Goal: Task Accomplishment & Management: Use online tool/utility

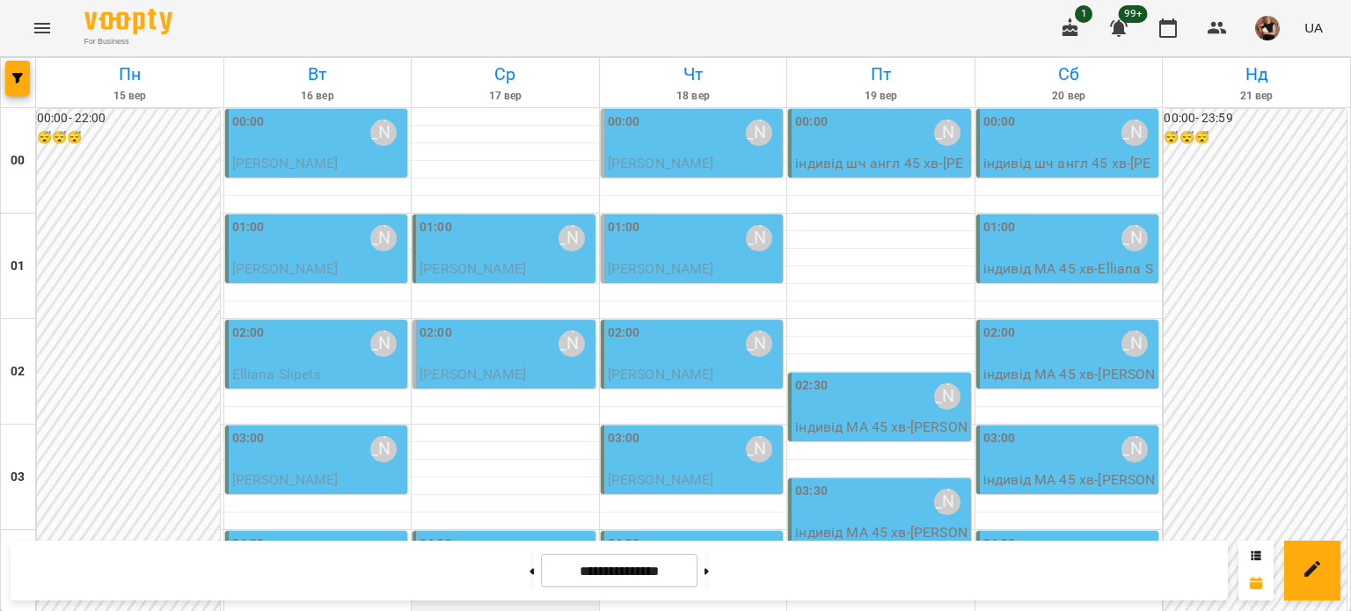
scroll to position [264, 0]
click at [14, 81] on icon "button" at bounding box center [17, 78] width 11 height 11
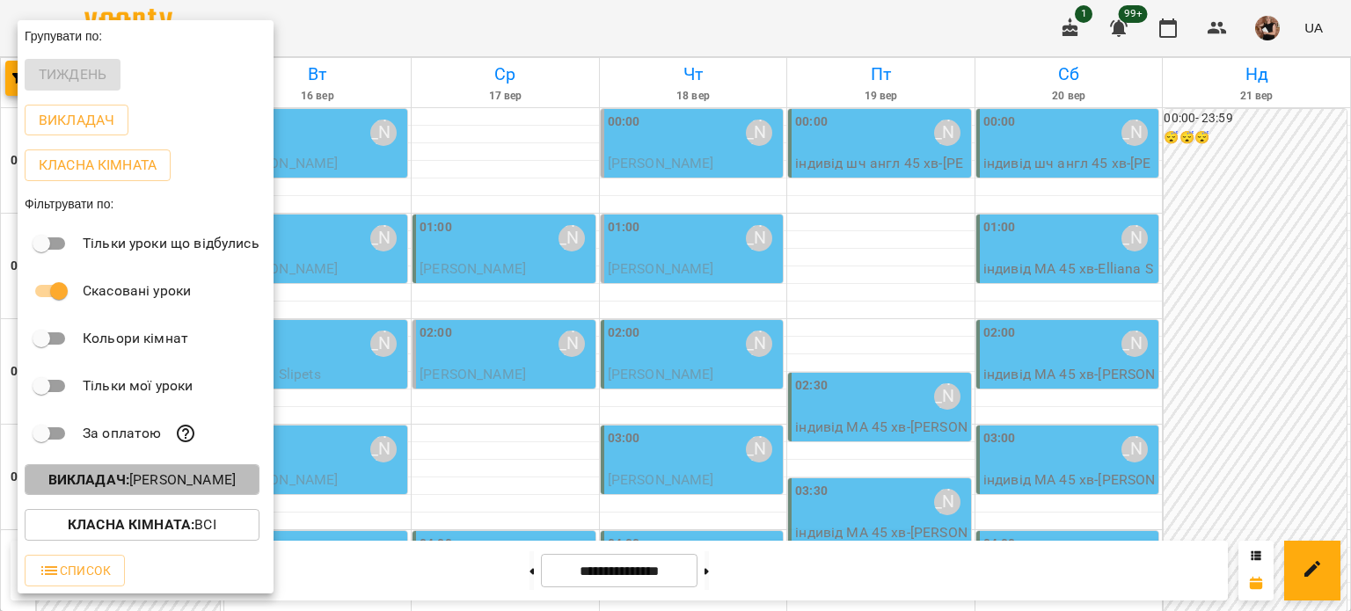
click at [186, 488] on p "Викладач : [PERSON_NAME]" at bounding box center [141, 480] width 187 height 21
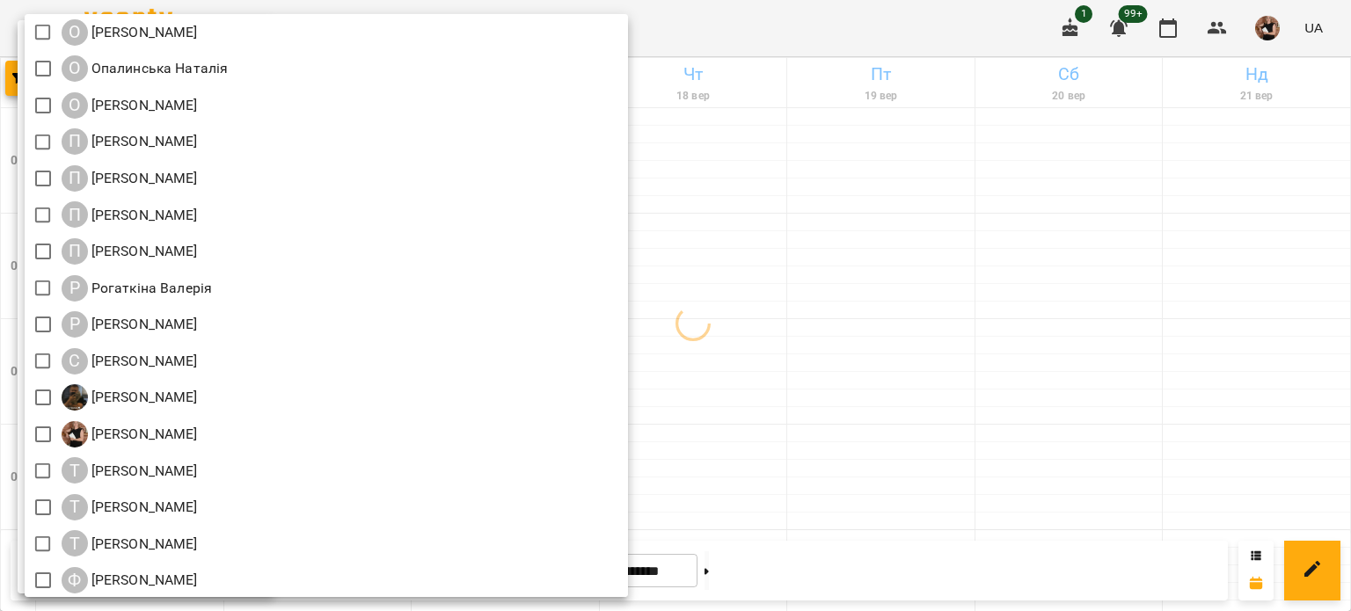
scroll to position [2052, 0]
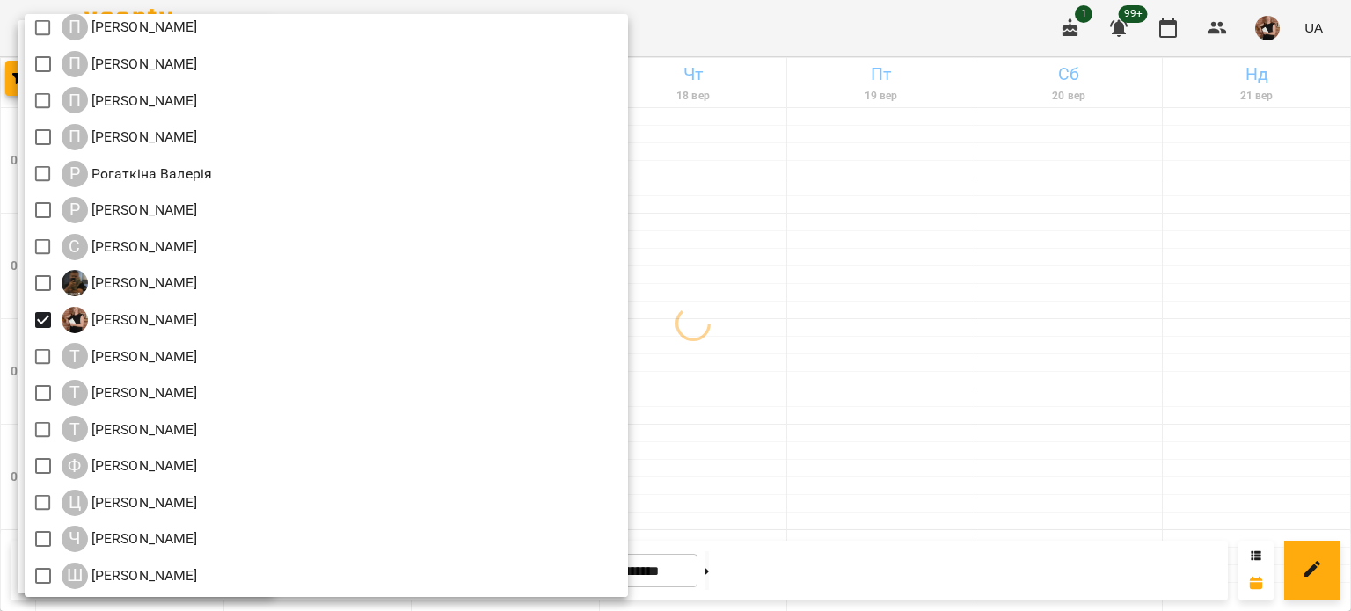
click at [830, 311] on div at bounding box center [675, 305] width 1351 height 611
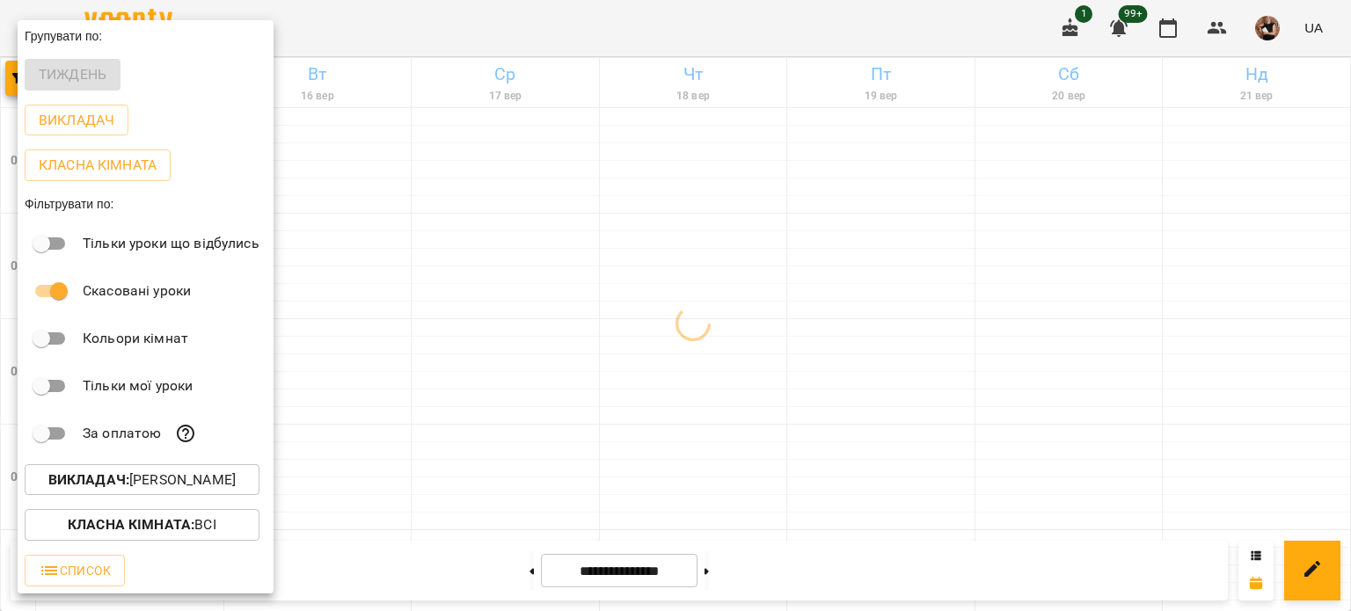
click at [556, 349] on div at bounding box center [675, 305] width 1351 height 611
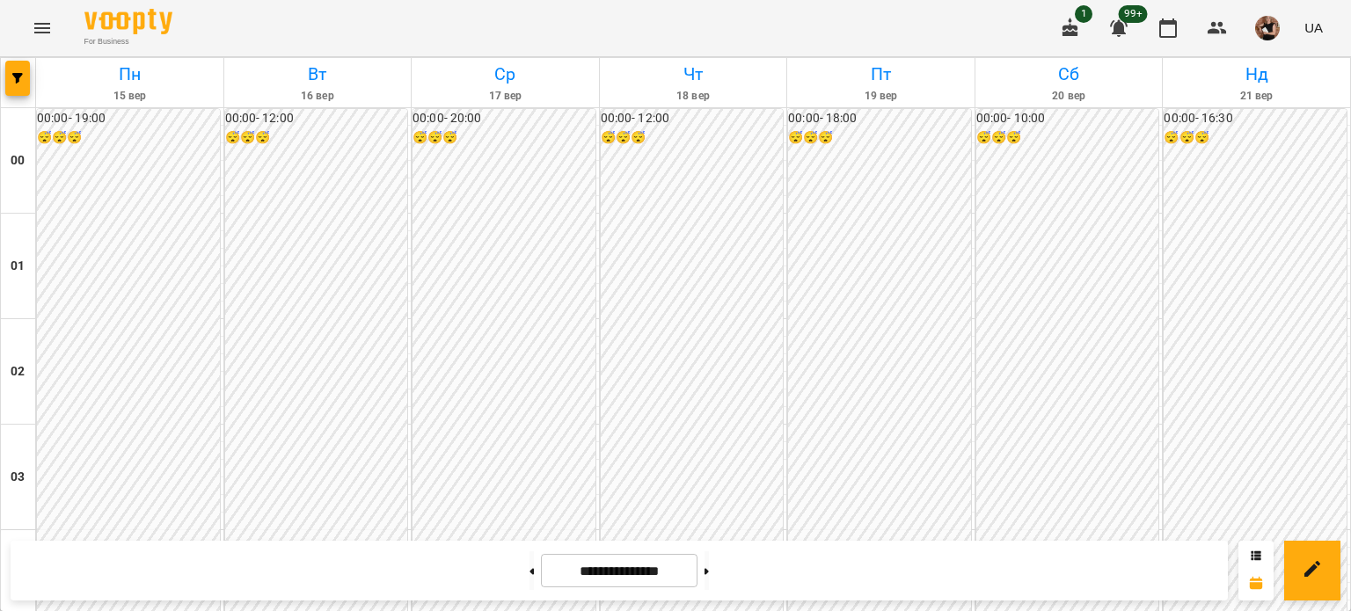
scroll to position [2023, 0]
click at [530, 582] on button at bounding box center [532, 571] width 4 height 39
type input "**********"
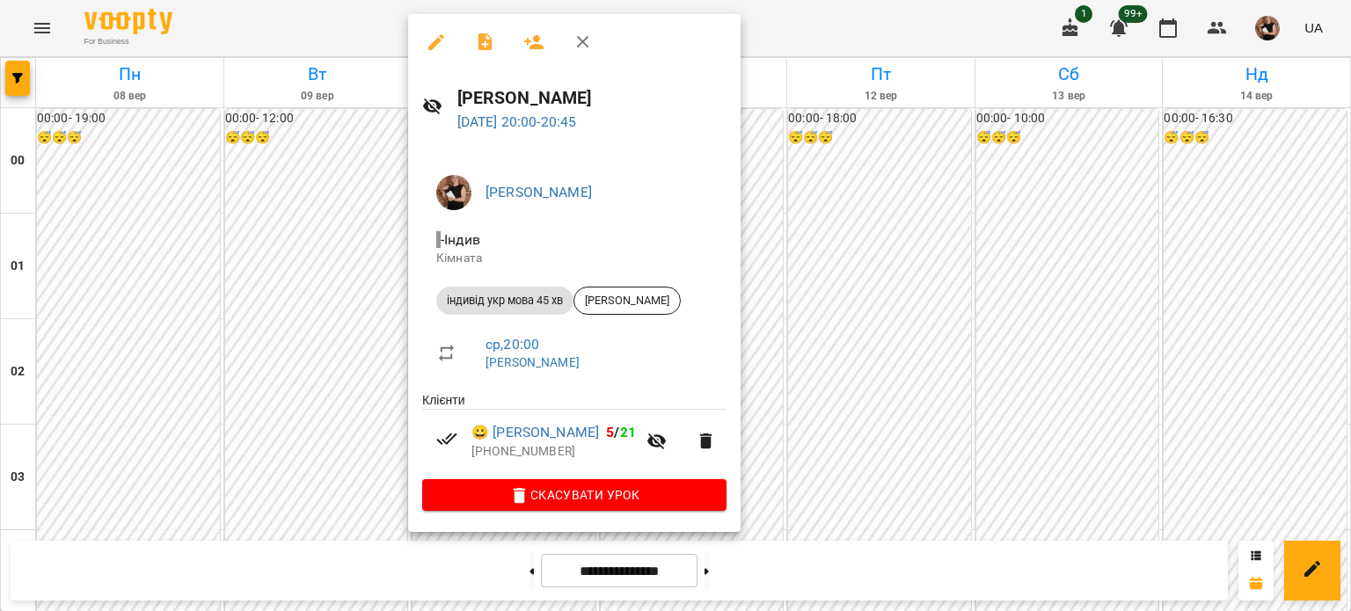
click at [832, 355] on div at bounding box center [675, 305] width 1351 height 611
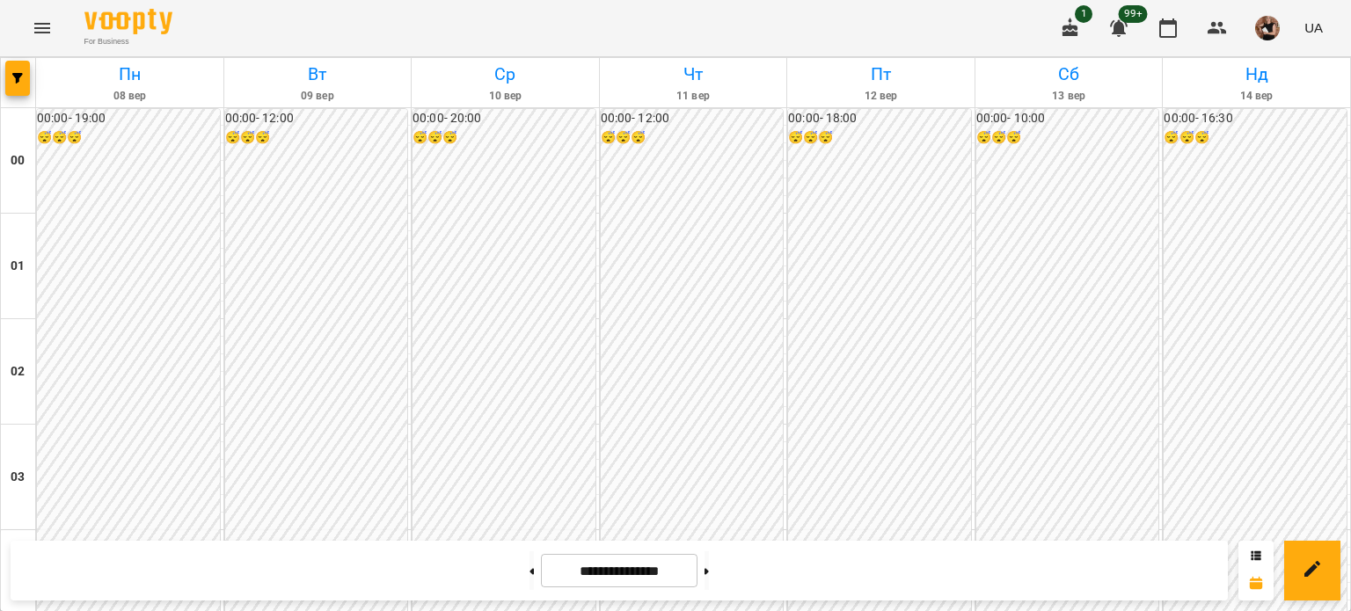
scroll to position [1056, 0]
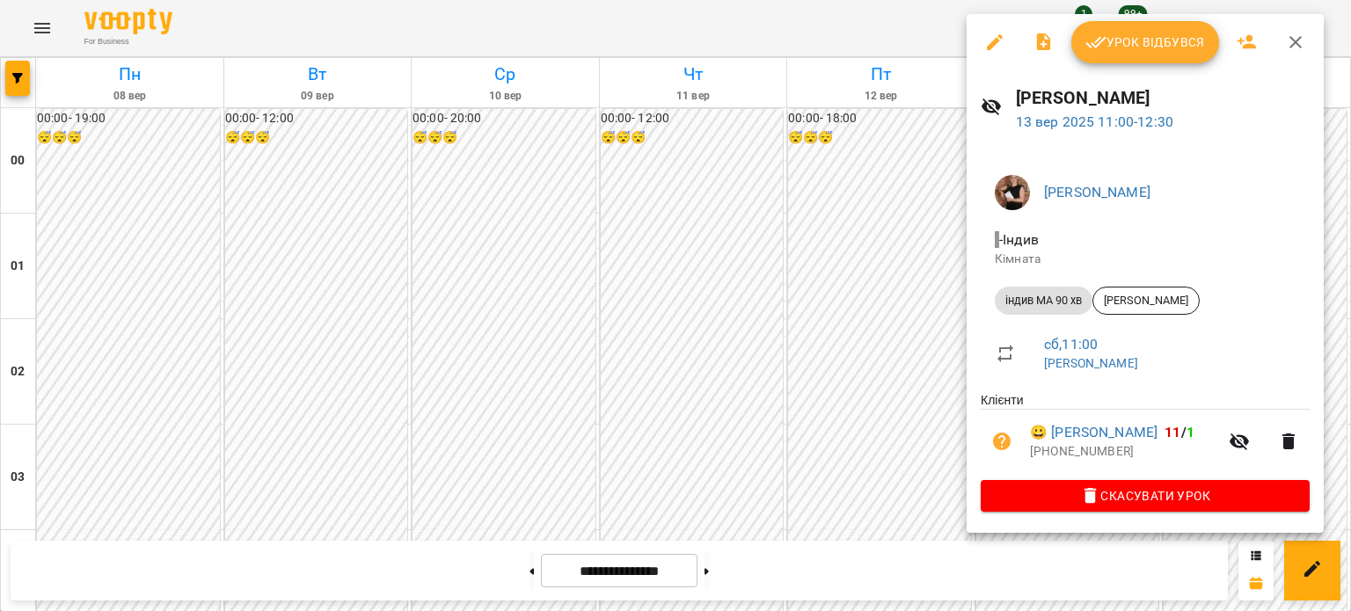
click at [1158, 46] on span "Урок відбувся" at bounding box center [1146, 42] width 120 height 21
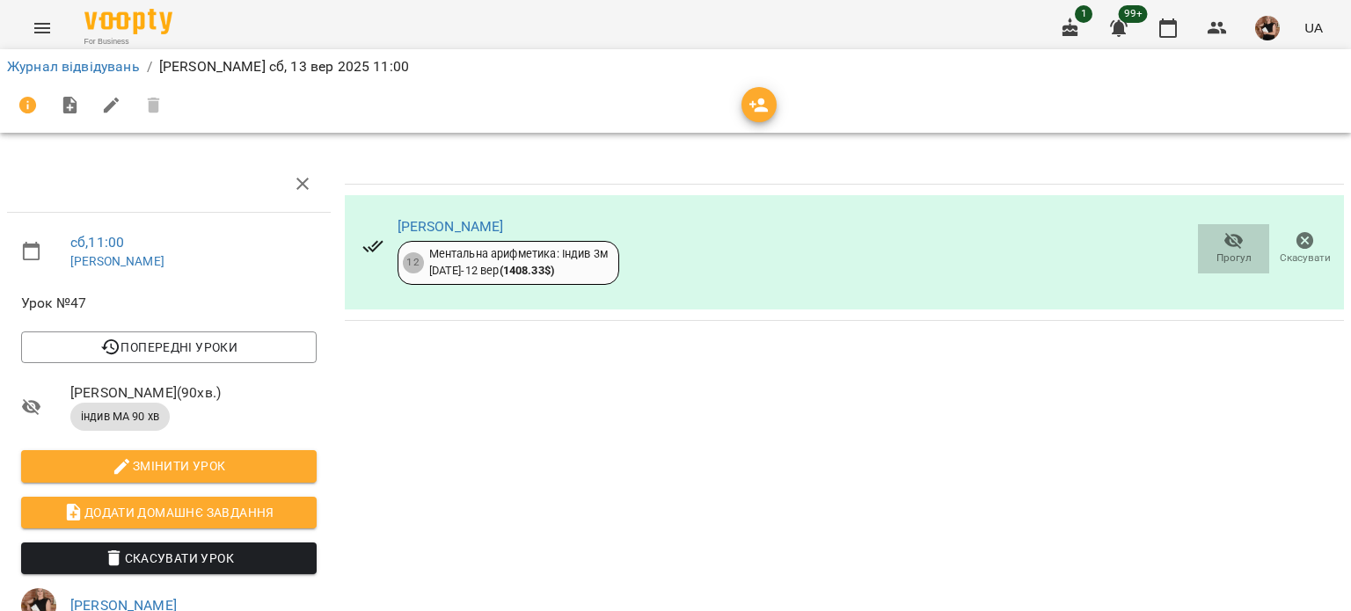
click at [1209, 242] on span "Прогул" at bounding box center [1234, 247] width 50 height 35
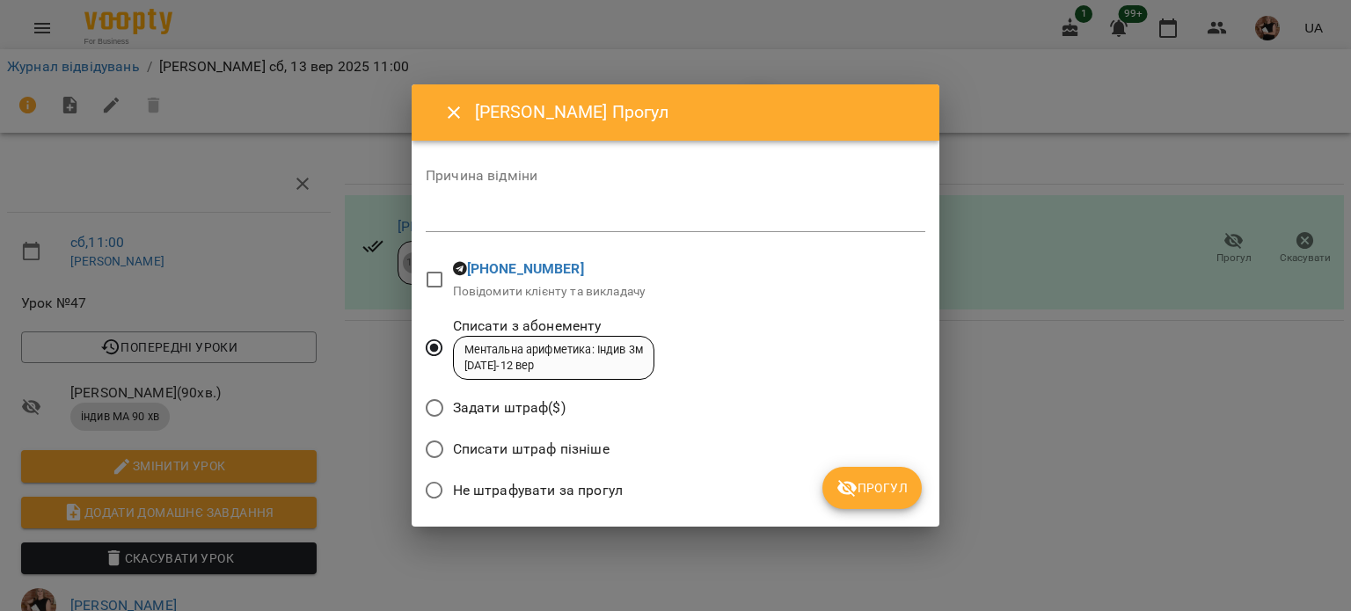
click at [880, 499] on button "Прогул" at bounding box center [872, 488] width 99 height 42
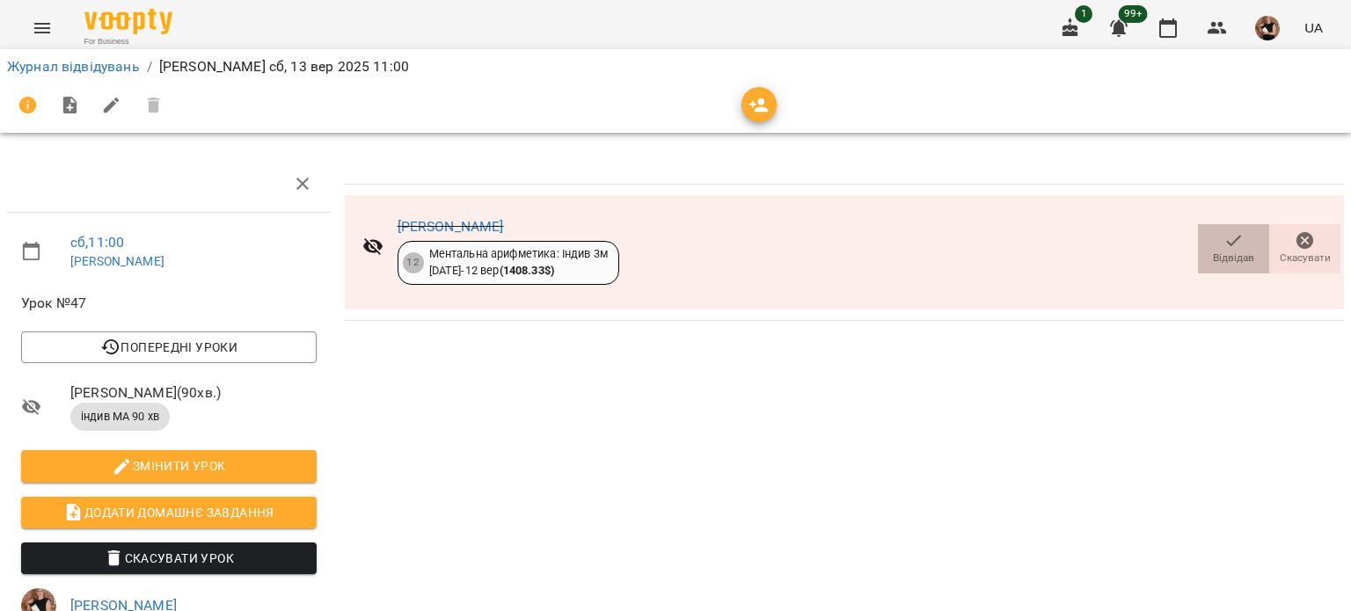
click at [1209, 248] on span "Відвідав" at bounding box center [1234, 247] width 50 height 35
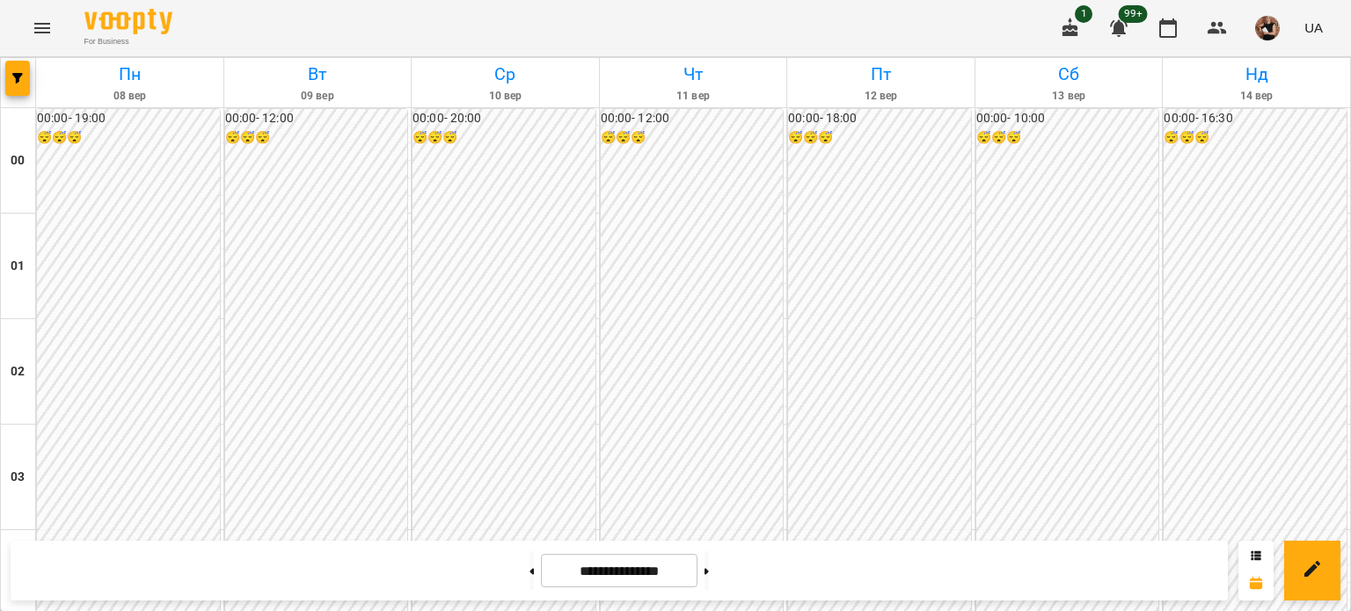
scroll to position [2023, 0]
click at [530, 573] on button at bounding box center [532, 571] width 4 height 39
click at [530, 574] on button at bounding box center [532, 571] width 4 height 39
type input "**********"
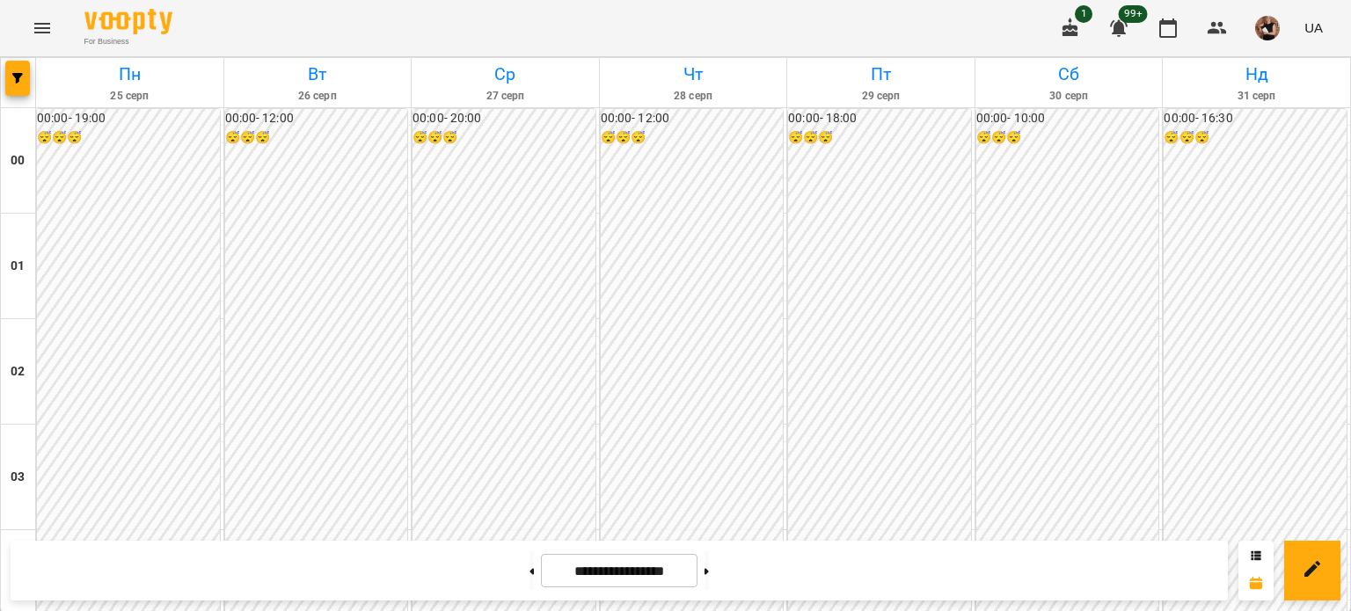
scroll to position [1584, 0]
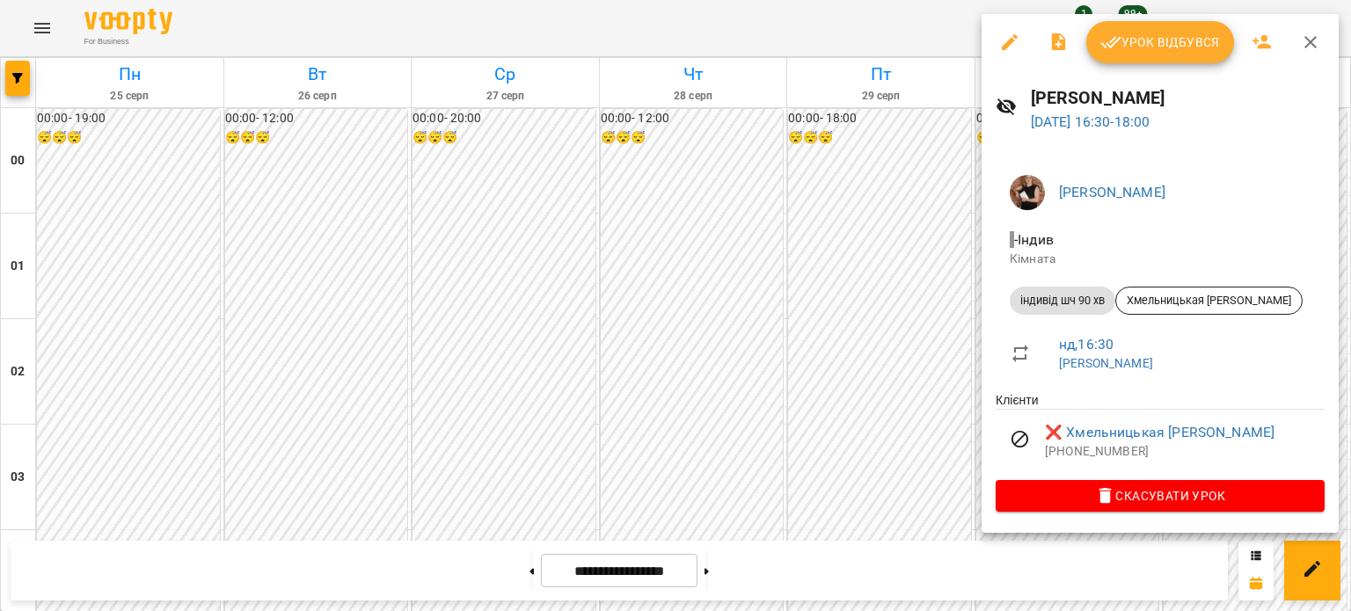
click at [857, 217] on div at bounding box center [675, 305] width 1351 height 611
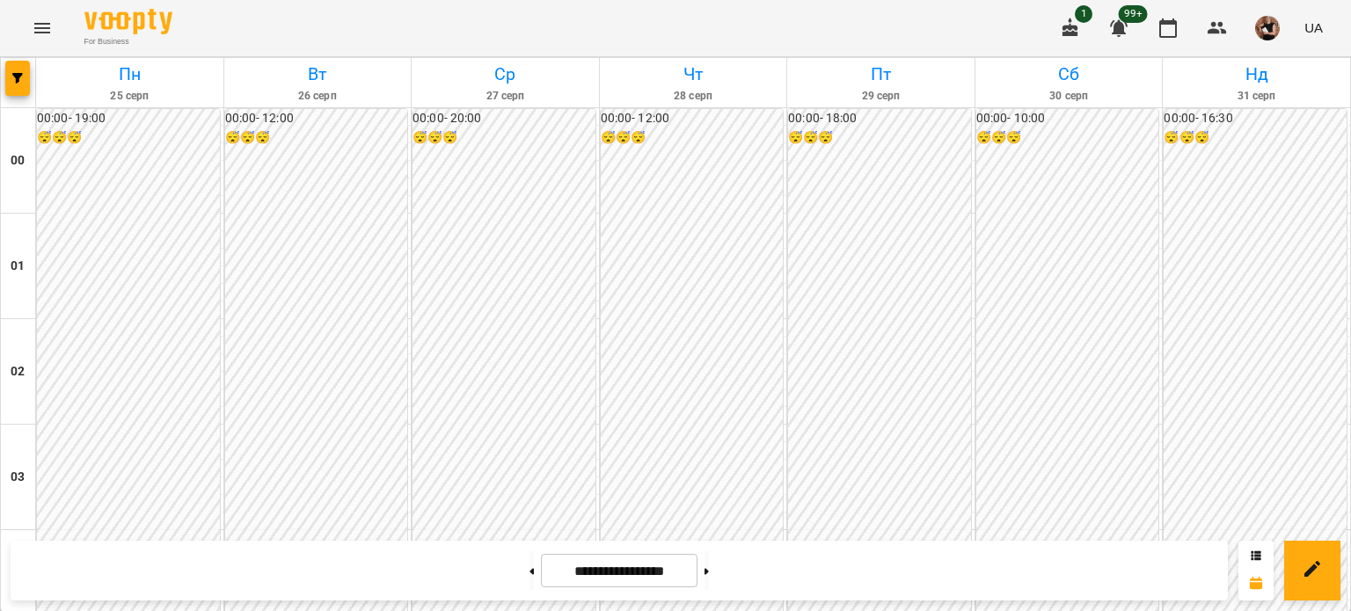
click at [47, 26] on icon "Menu" at bounding box center [42, 28] width 21 height 21
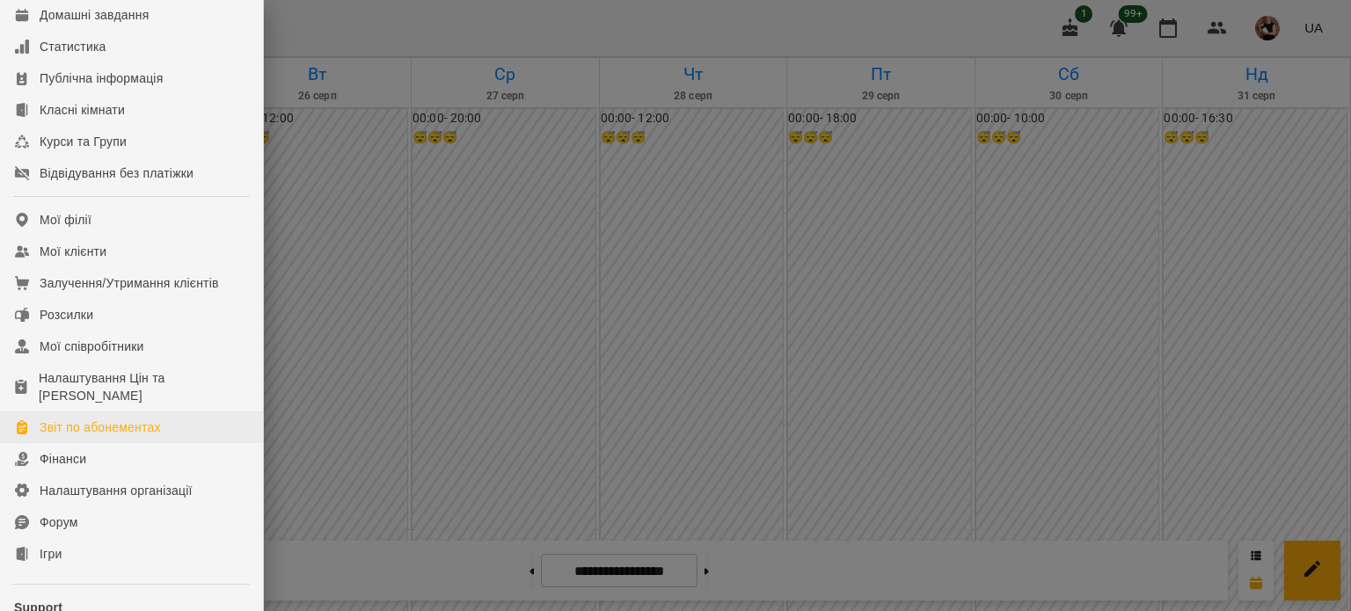
scroll to position [327, 0]
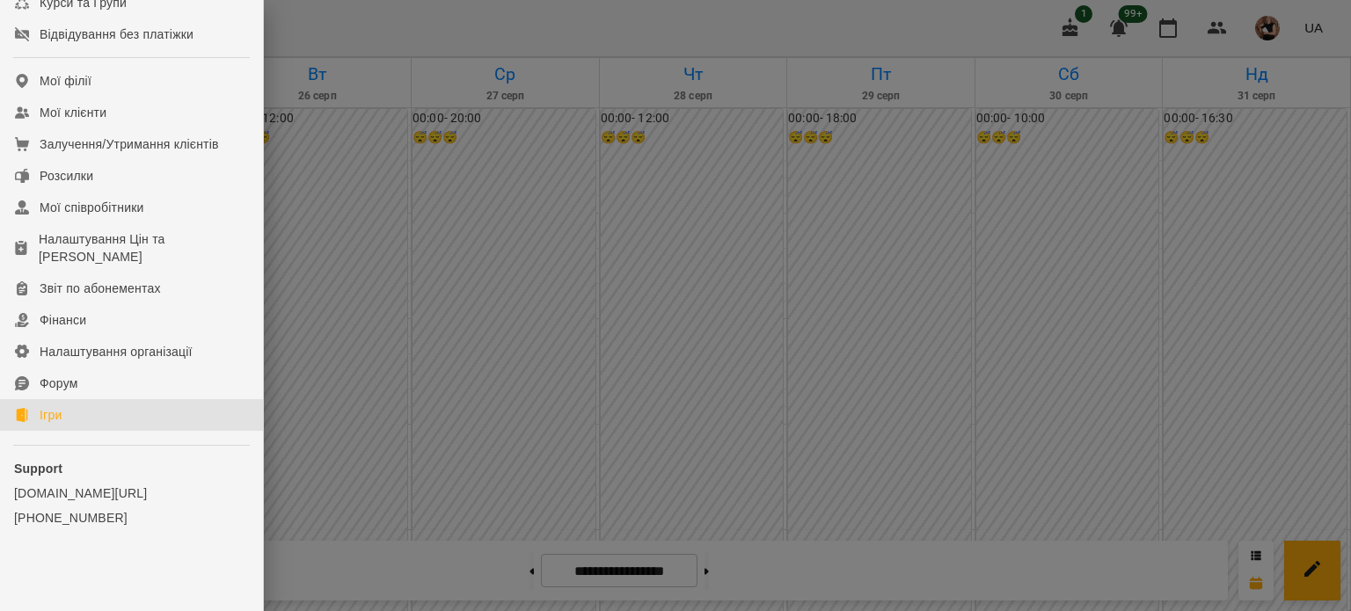
click at [36, 419] on link "Ігри" at bounding box center [131, 415] width 263 height 32
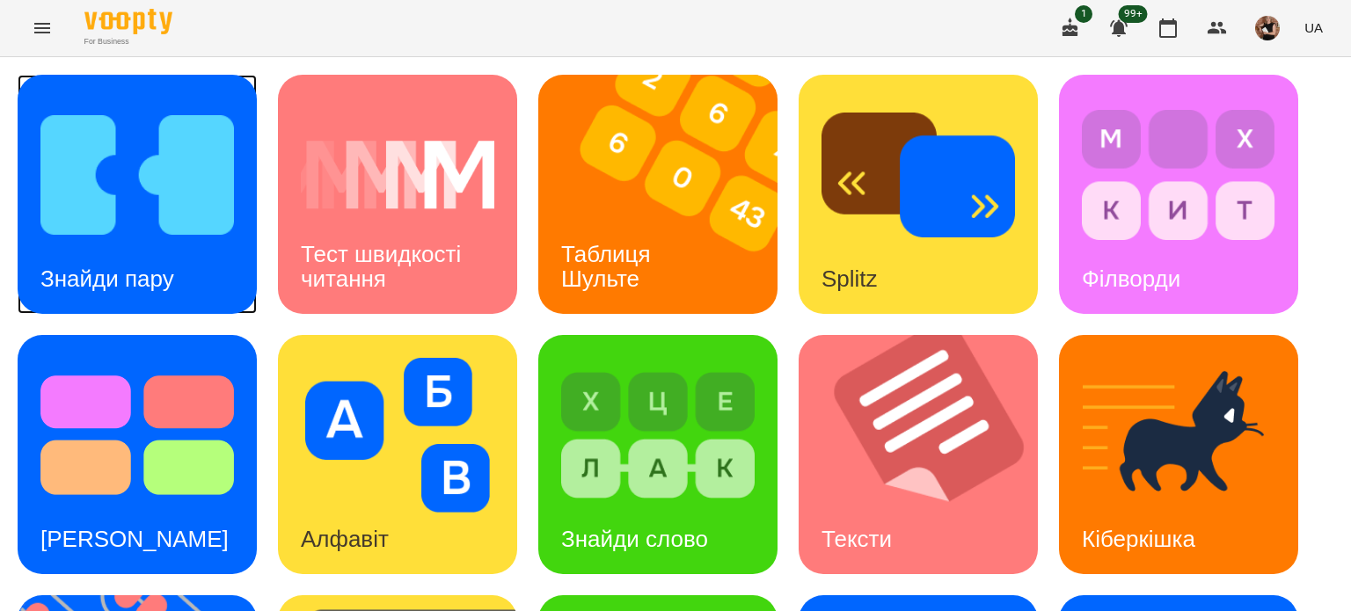
click at [167, 270] on h3 "Знайди пару" at bounding box center [107, 279] width 134 height 26
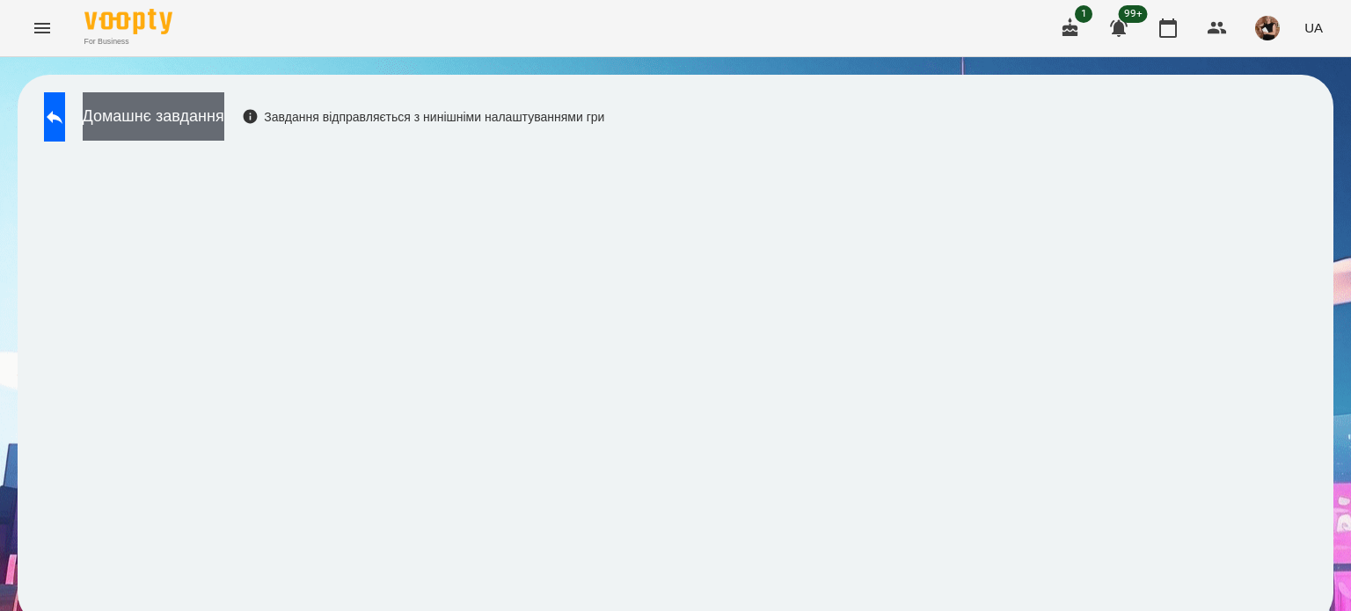
click at [185, 123] on button "Домашнє завдання" at bounding box center [154, 116] width 142 height 48
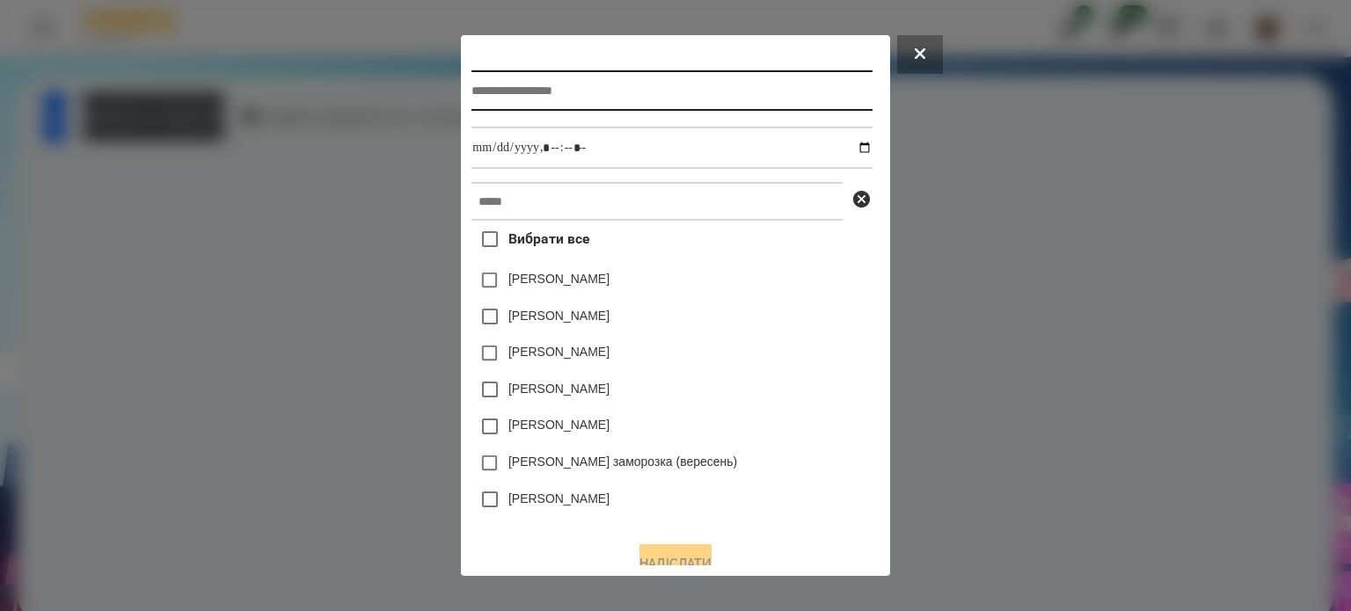
click at [508, 86] on input "text" at bounding box center [672, 90] width 400 height 40
type input "**********"
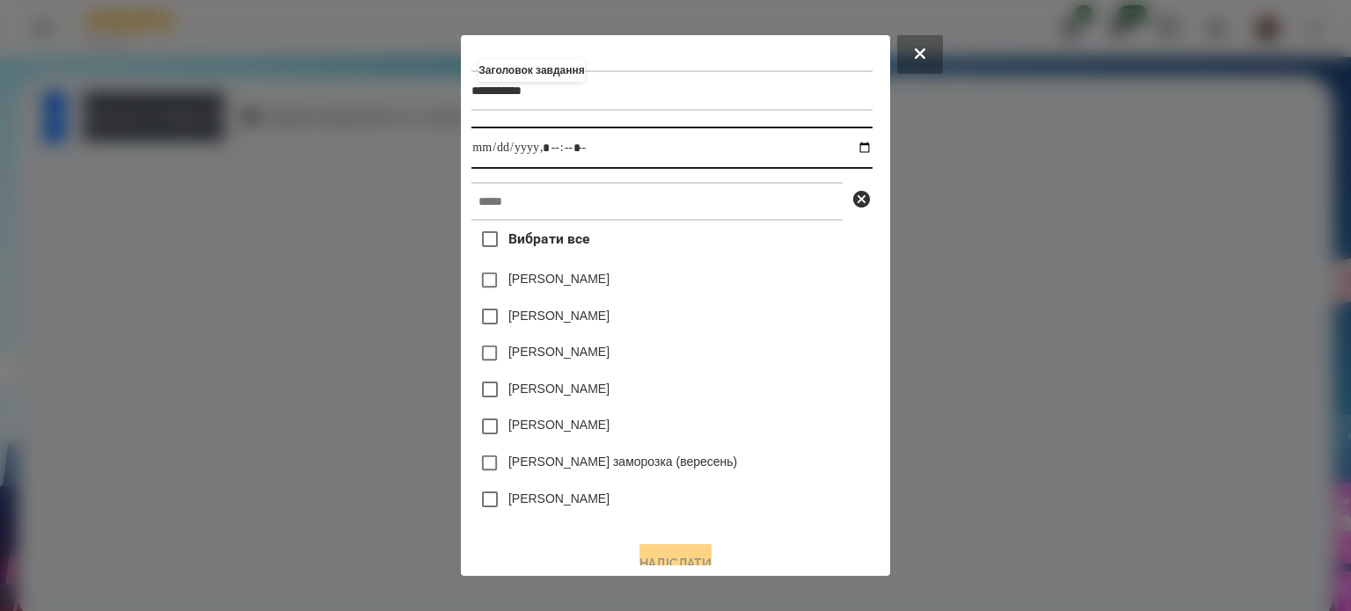
click at [870, 153] on input "datetime-local" at bounding box center [672, 148] width 400 height 42
type input "**********"
click at [778, 380] on div "[PERSON_NAME]" at bounding box center [672, 389] width 400 height 37
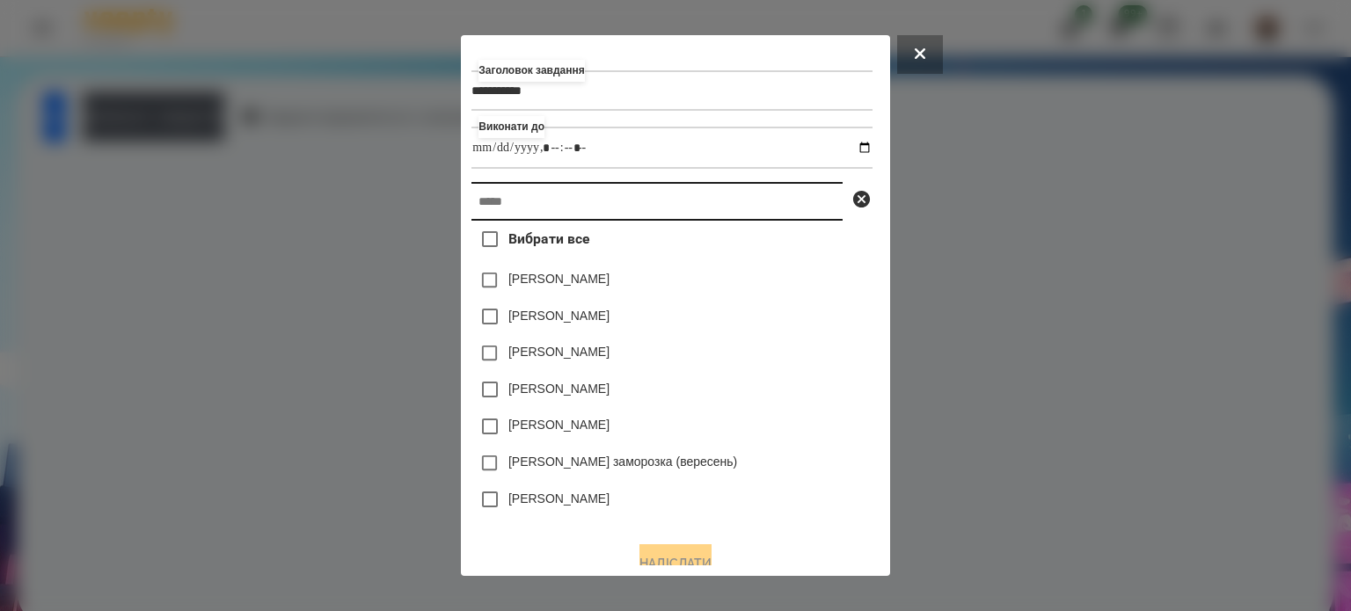
click at [479, 209] on input "text" at bounding box center [657, 201] width 371 height 39
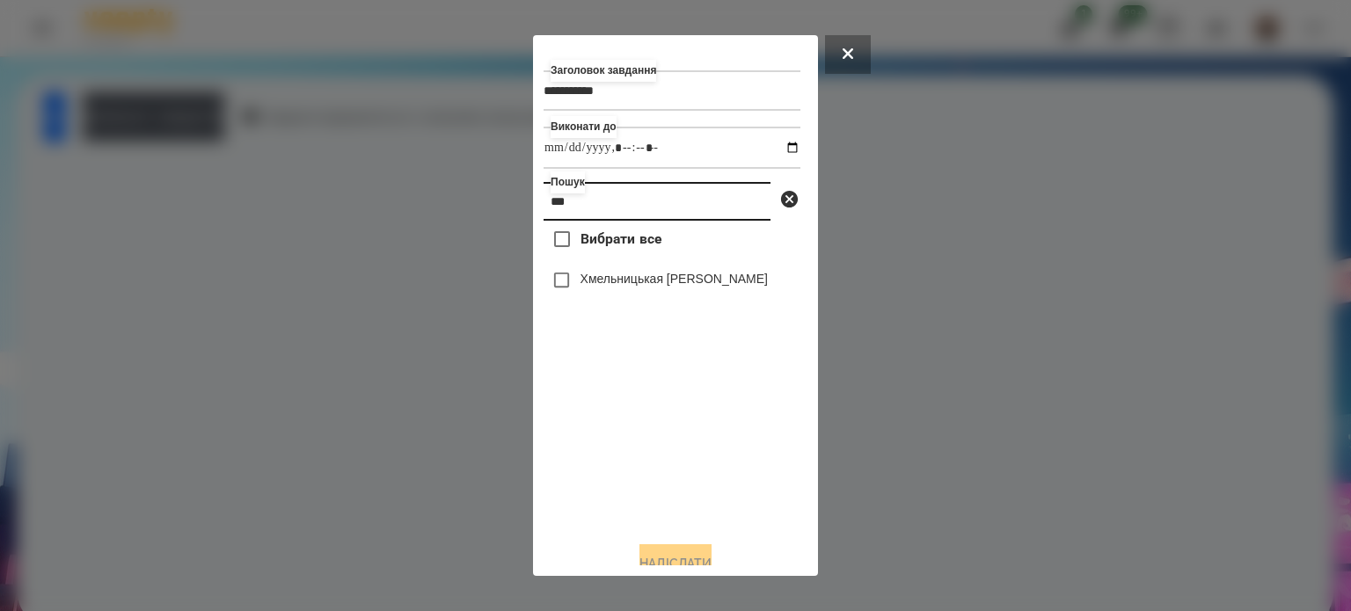
type input "***"
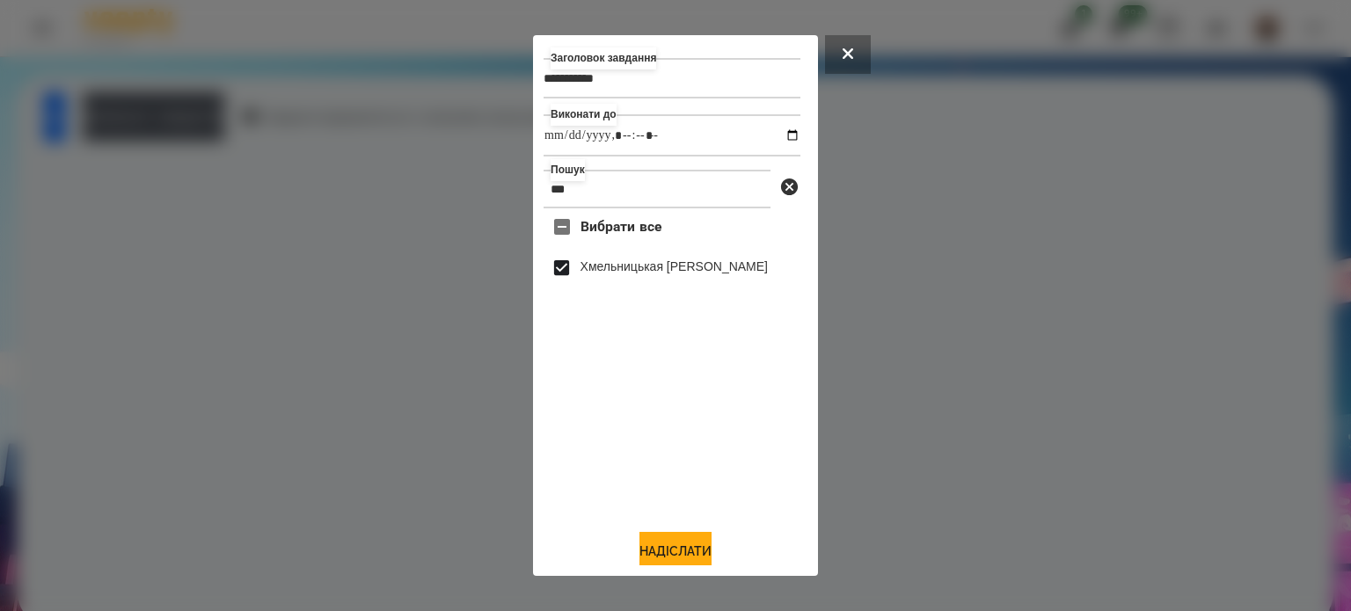
scroll to position [22, 0]
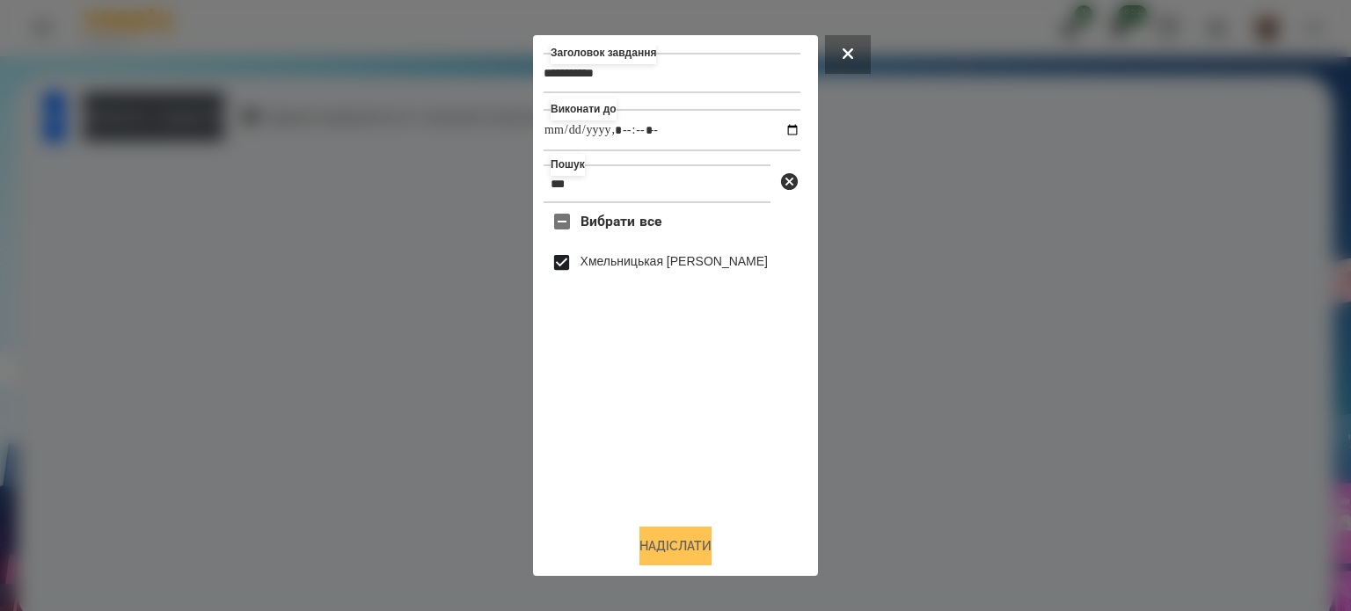
drag, startPoint x: 677, startPoint y: 555, endPoint x: 668, endPoint y: 544, distance: 14.4
click at [676, 553] on button "Надіслати" at bounding box center [676, 546] width 72 height 39
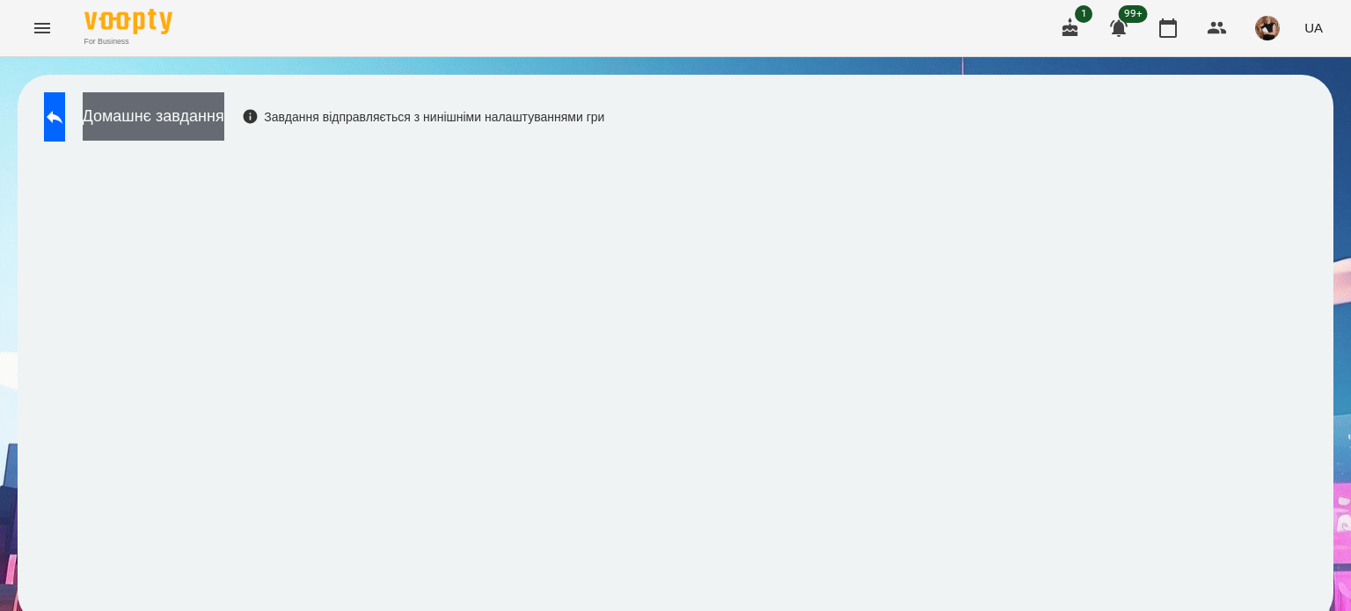
click at [224, 124] on button "Домашнє завдання" at bounding box center [154, 116] width 142 height 48
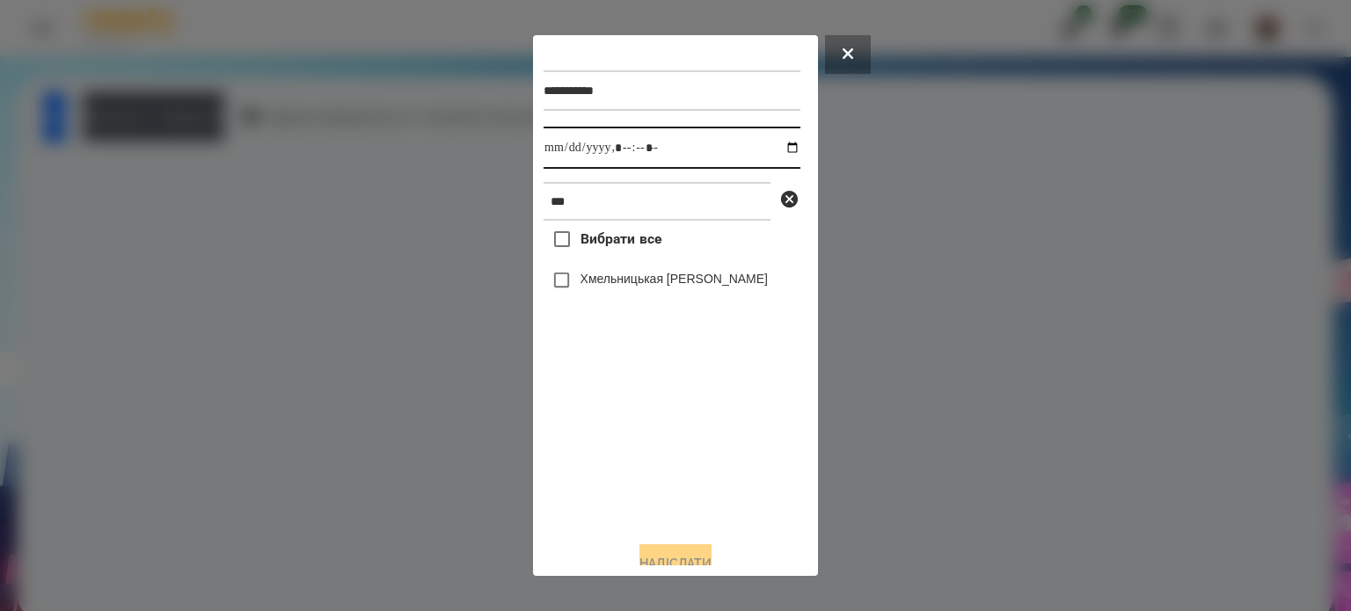
click at [781, 152] on input "datetime-local" at bounding box center [672, 148] width 257 height 42
type input "**********"
click at [582, 472] on div "Вибрати все Хмельницькая [PERSON_NAME]" at bounding box center [672, 374] width 257 height 306
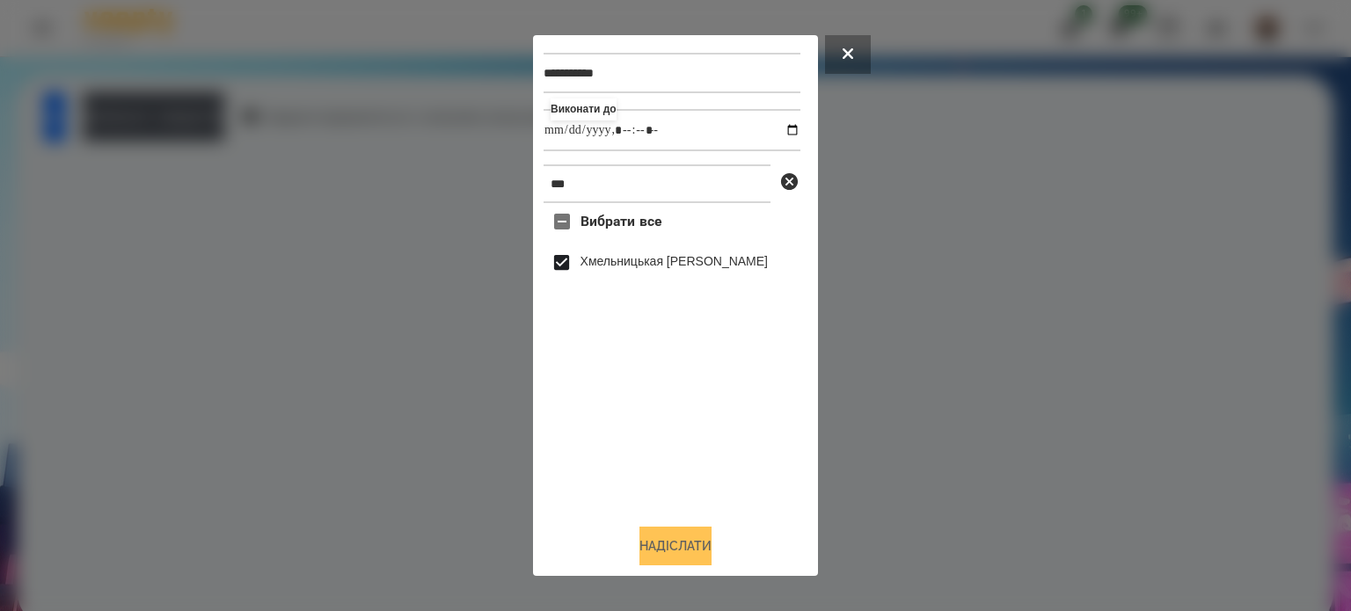
click at [689, 545] on button "Надіслати" at bounding box center [676, 546] width 72 height 39
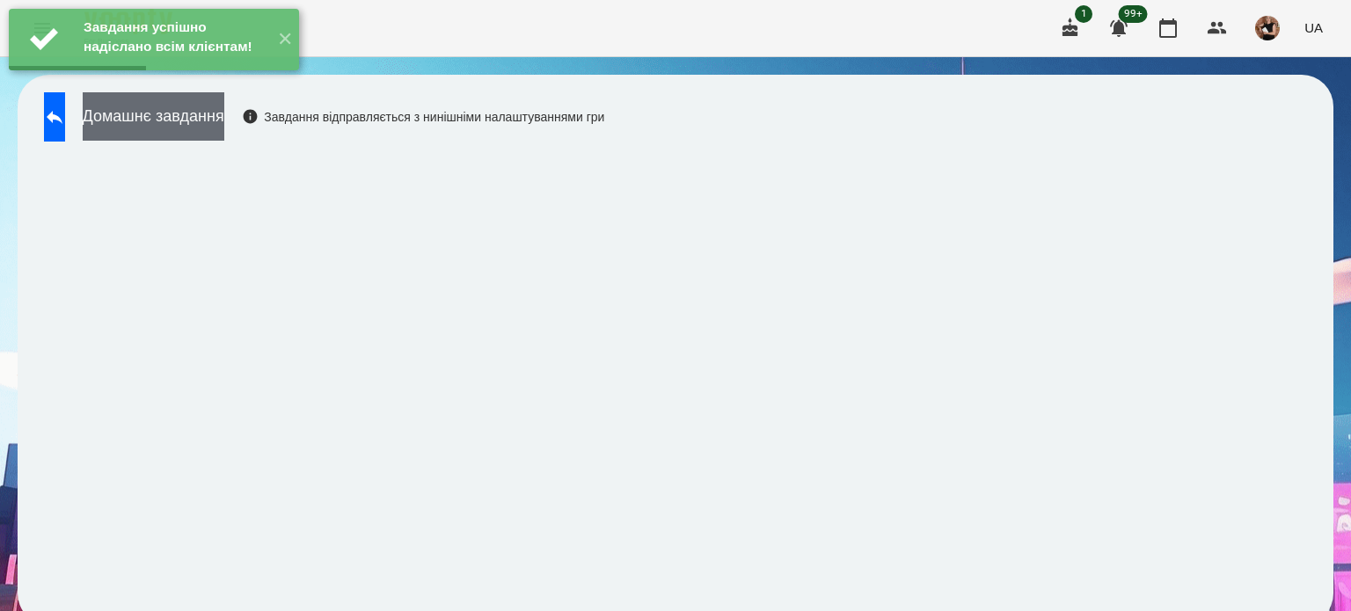
click at [224, 128] on button "Домашнє завдання" at bounding box center [154, 116] width 142 height 48
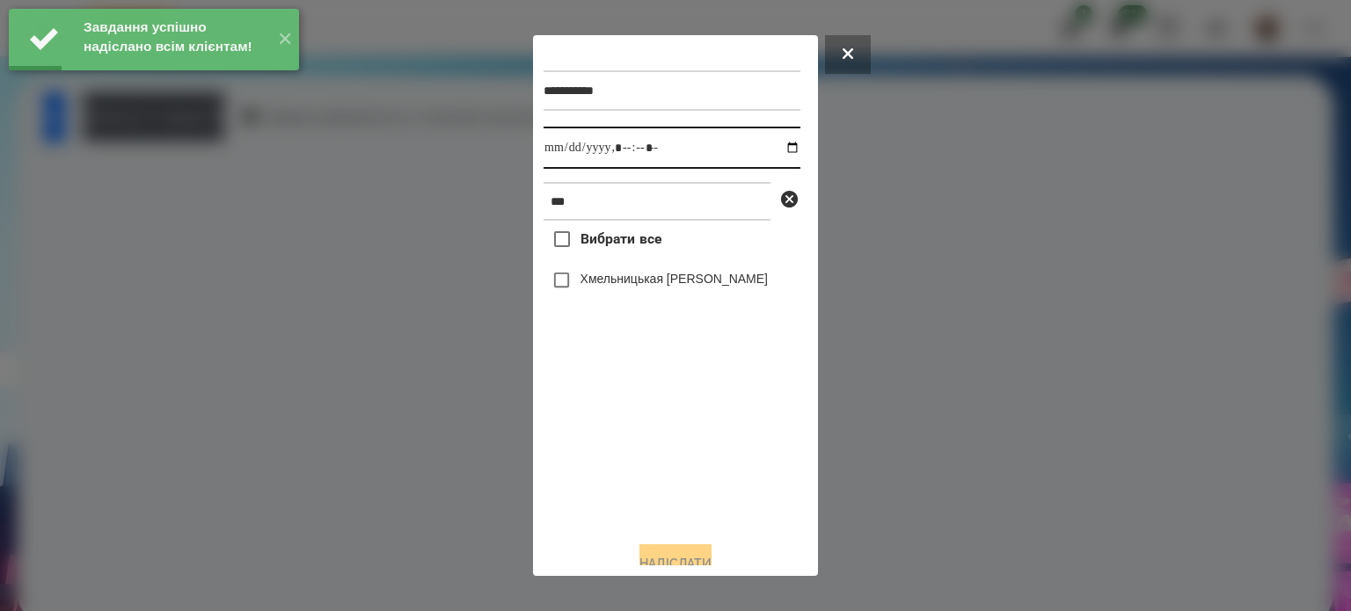
click at [772, 148] on input "datetime-local" at bounding box center [672, 148] width 257 height 42
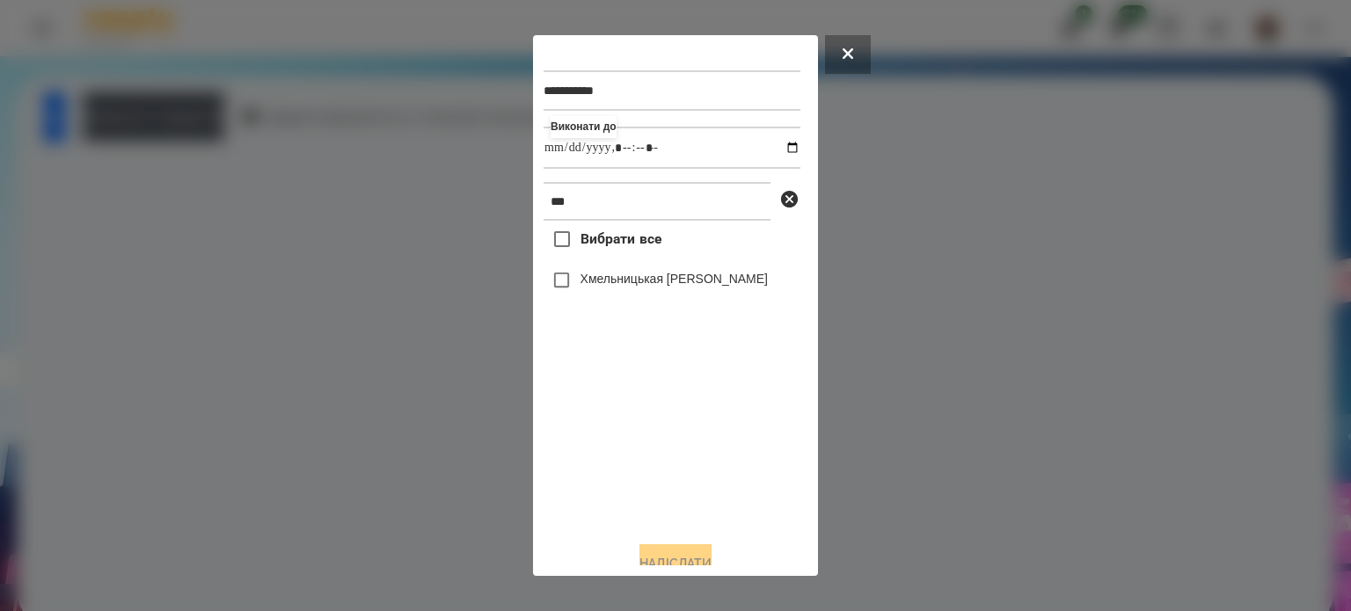
type input "**********"
click at [616, 527] on div "Вибрати все Хмельницькая [PERSON_NAME]" at bounding box center [672, 374] width 257 height 306
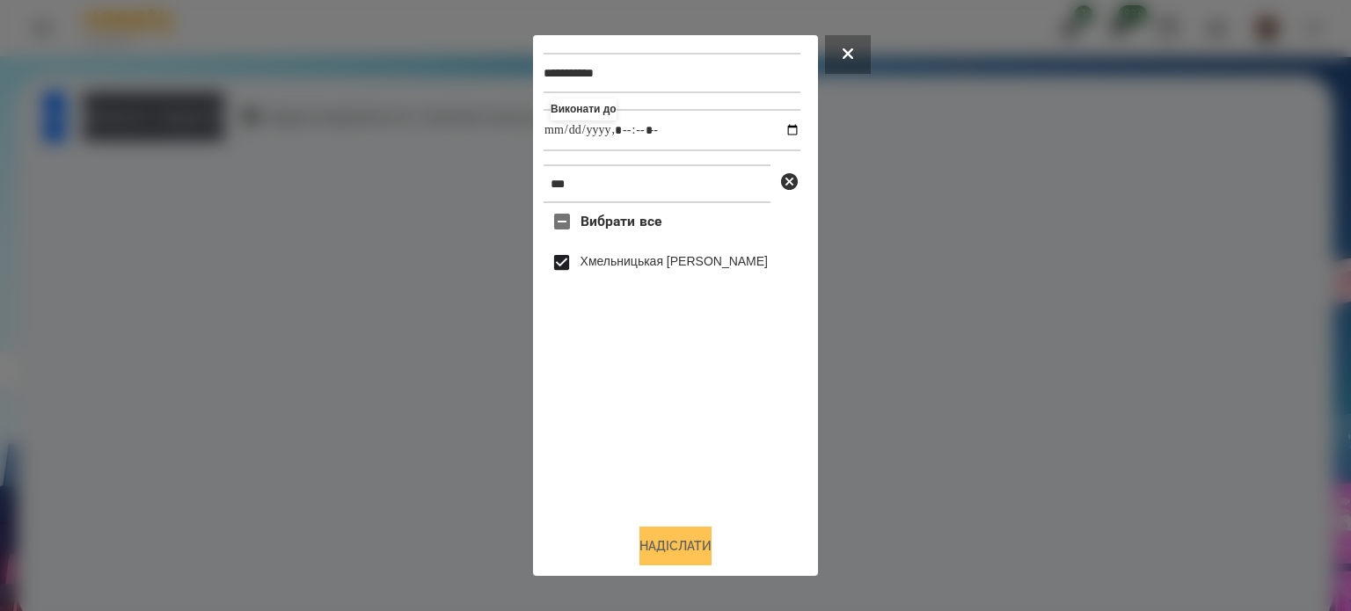
click at [691, 545] on button "Надіслати" at bounding box center [676, 546] width 72 height 39
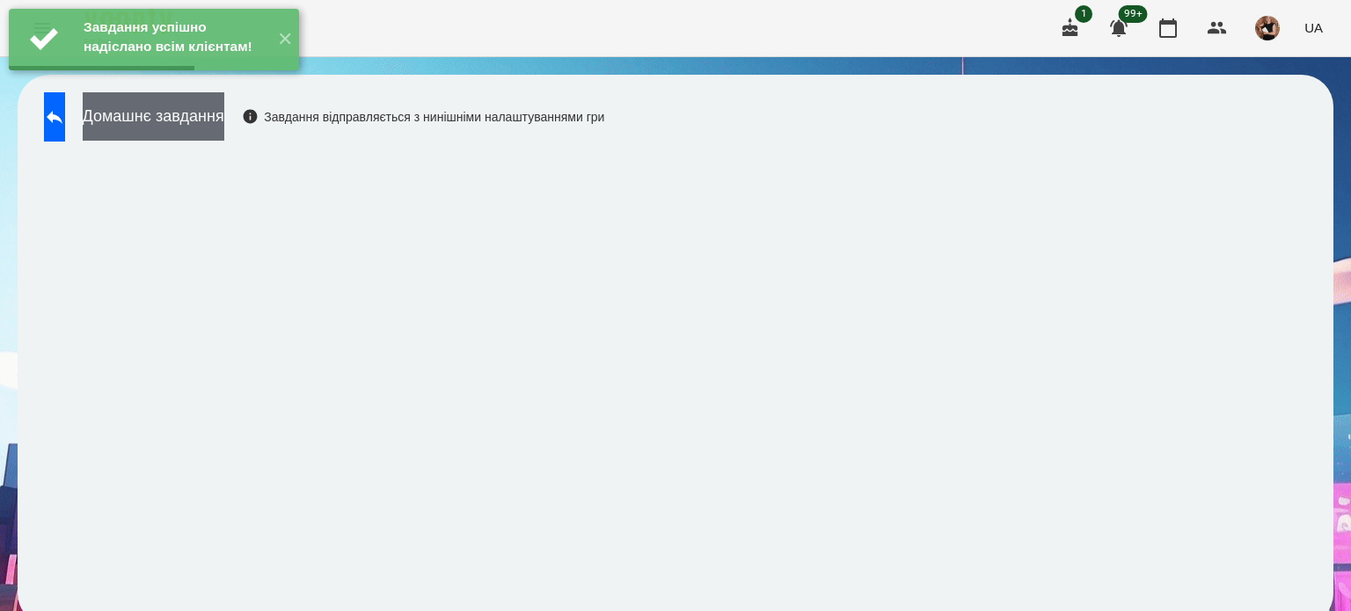
click at [224, 107] on button "Домашнє завдання" at bounding box center [154, 116] width 142 height 48
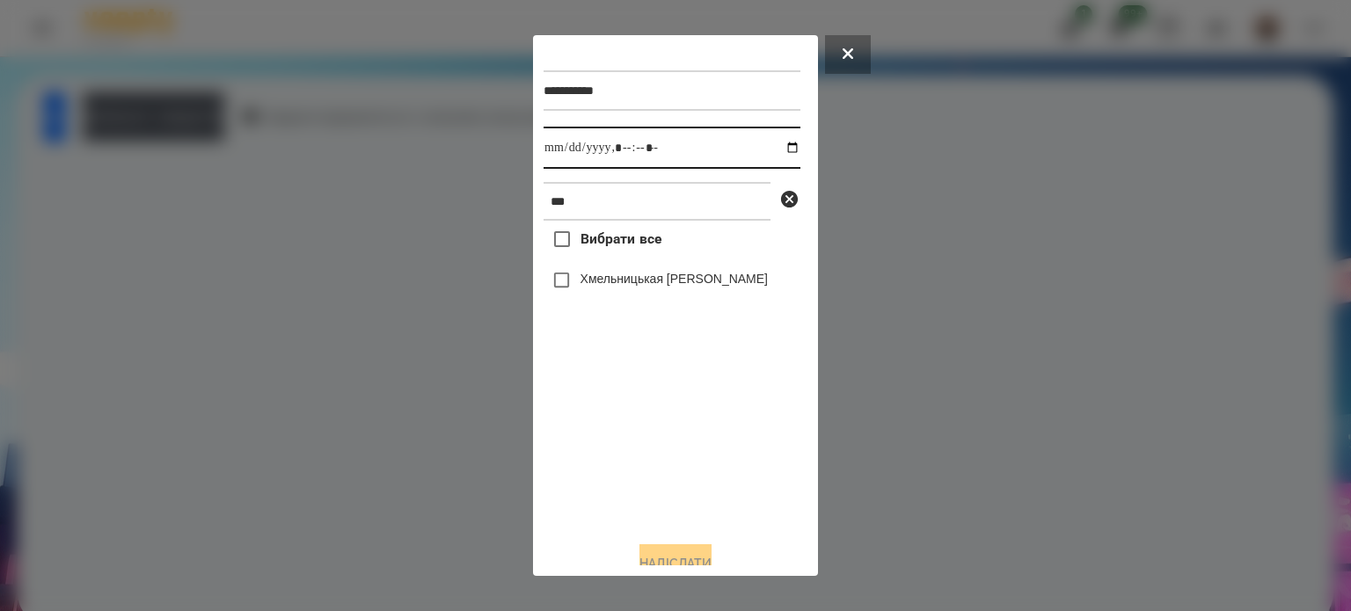
click at [783, 149] on input "datetime-local" at bounding box center [672, 148] width 257 height 42
type input "**********"
click at [641, 473] on div "Вибрати все Хмельницькая [PERSON_NAME]" at bounding box center [672, 374] width 257 height 306
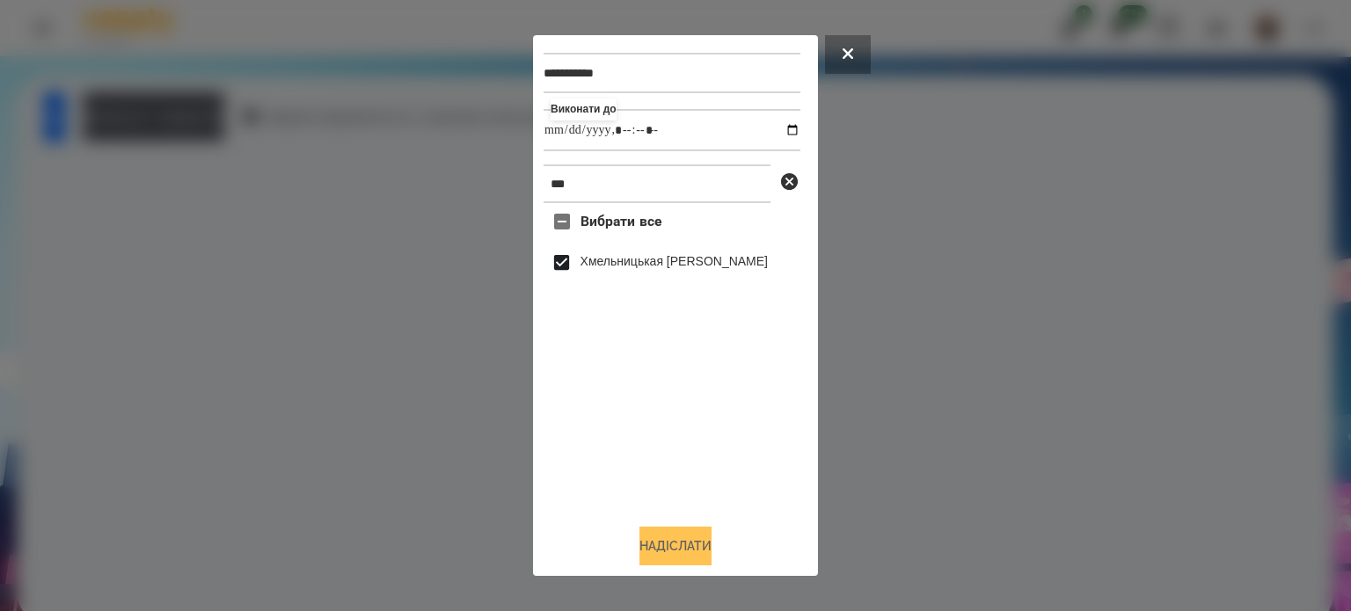
click at [712, 538] on button "Надіслати" at bounding box center [676, 546] width 72 height 39
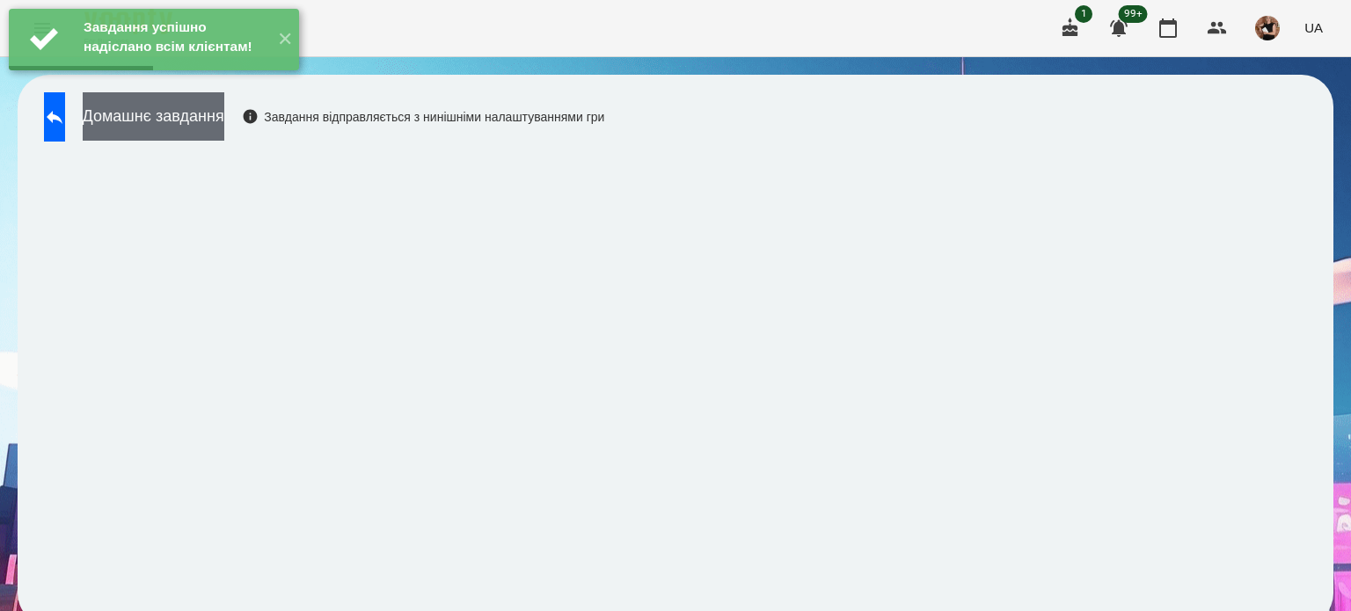
click at [224, 106] on button "Домашнє завдання" at bounding box center [154, 116] width 142 height 48
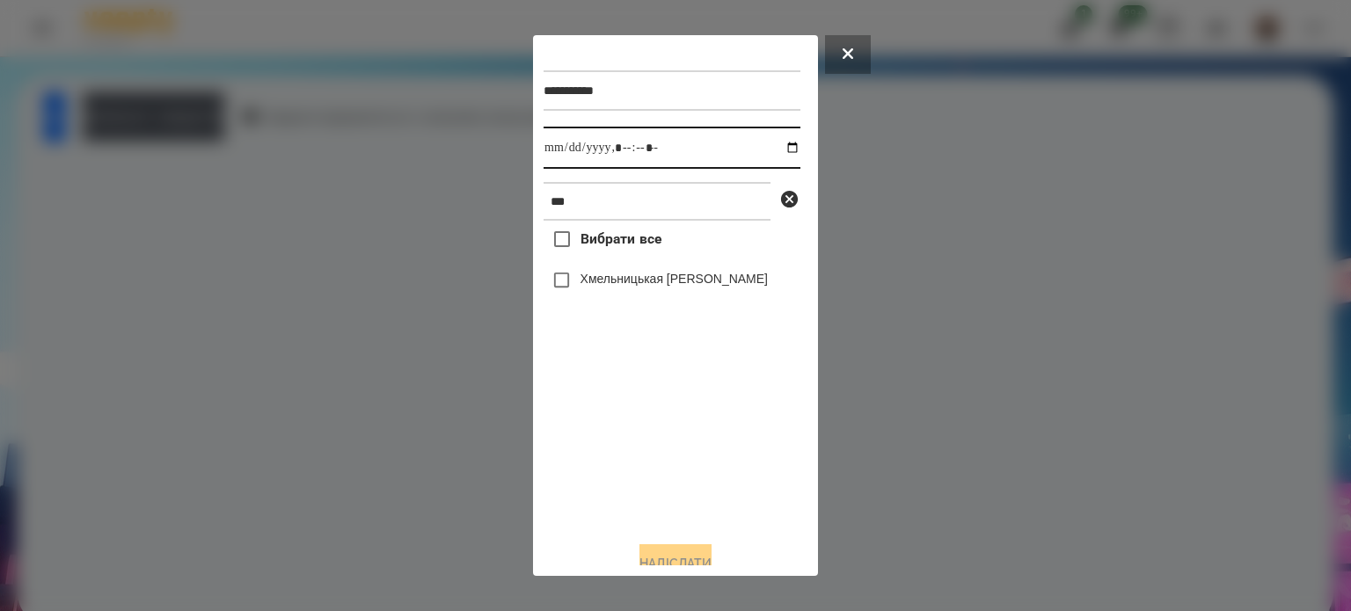
click at [775, 147] on input "datetime-local" at bounding box center [672, 148] width 257 height 42
type input "**********"
drag, startPoint x: 580, startPoint y: 445, endPoint x: 575, endPoint y: 432, distance: 13.9
click at [580, 445] on div "Вибрати все Хмельницькая [PERSON_NAME]" at bounding box center [672, 374] width 257 height 306
click at [667, 565] on button "Надіслати" at bounding box center [676, 564] width 72 height 39
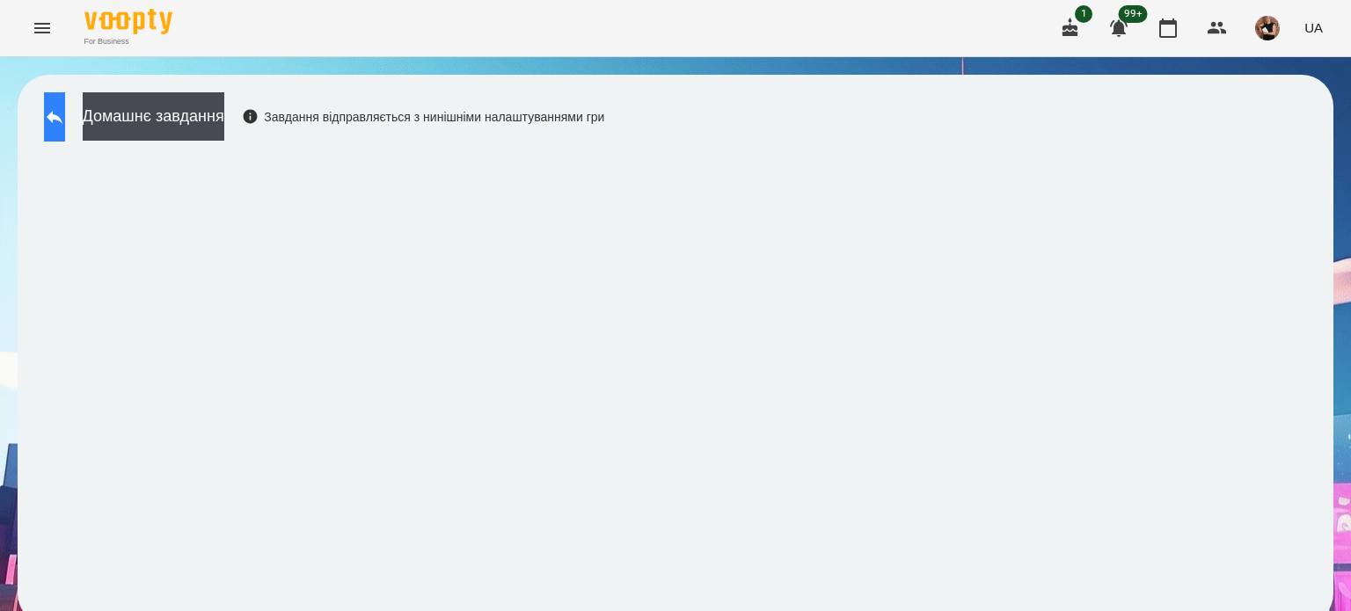
click at [65, 102] on button at bounding box center [54, 116] width 21 height 49
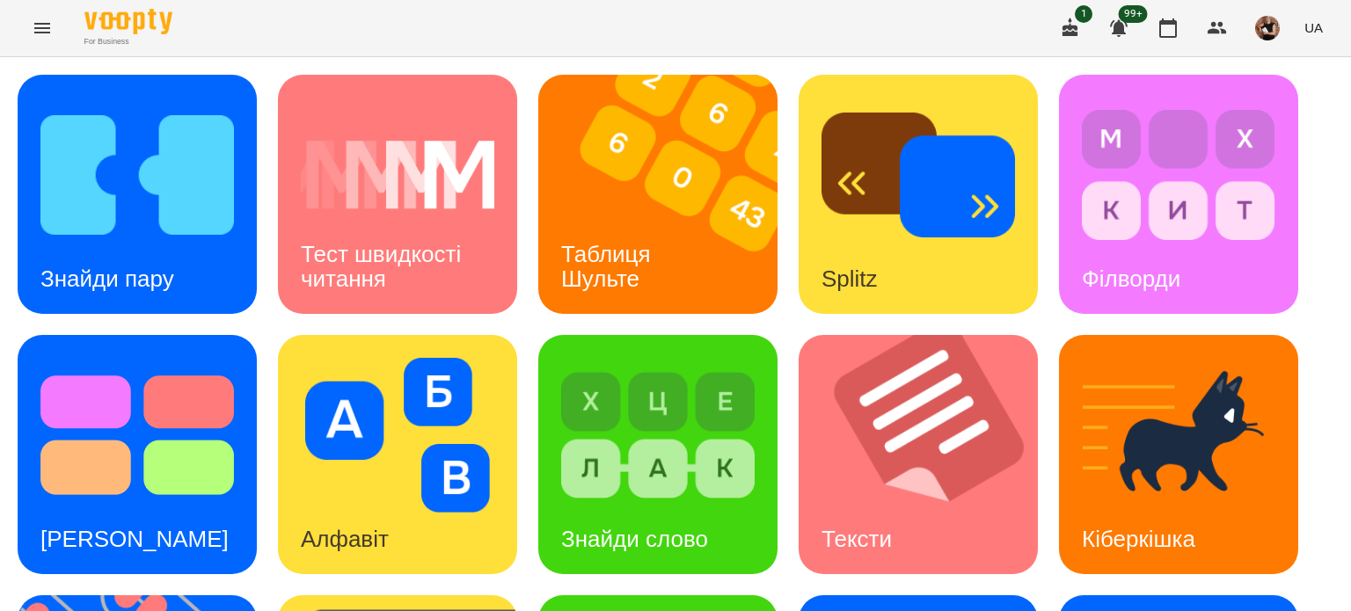
scroll to position [325, 0]
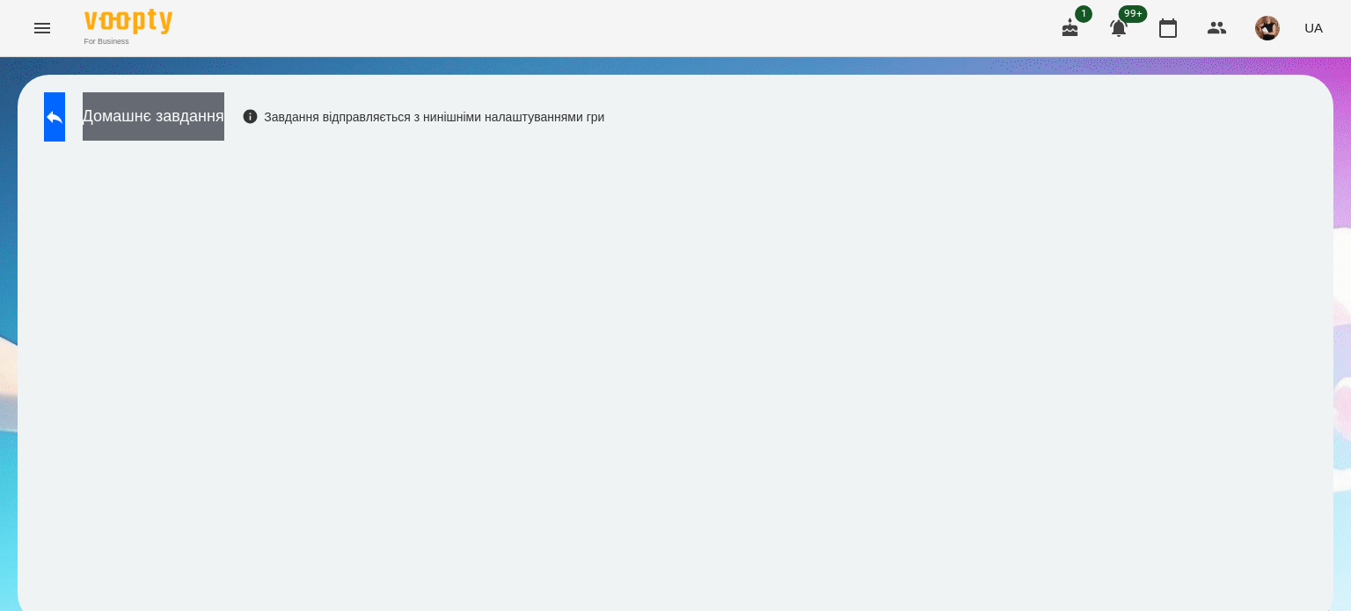
click at [215, 118] on button "Домашнє завдання" at bounding box center [154, 116] width 142 height 48
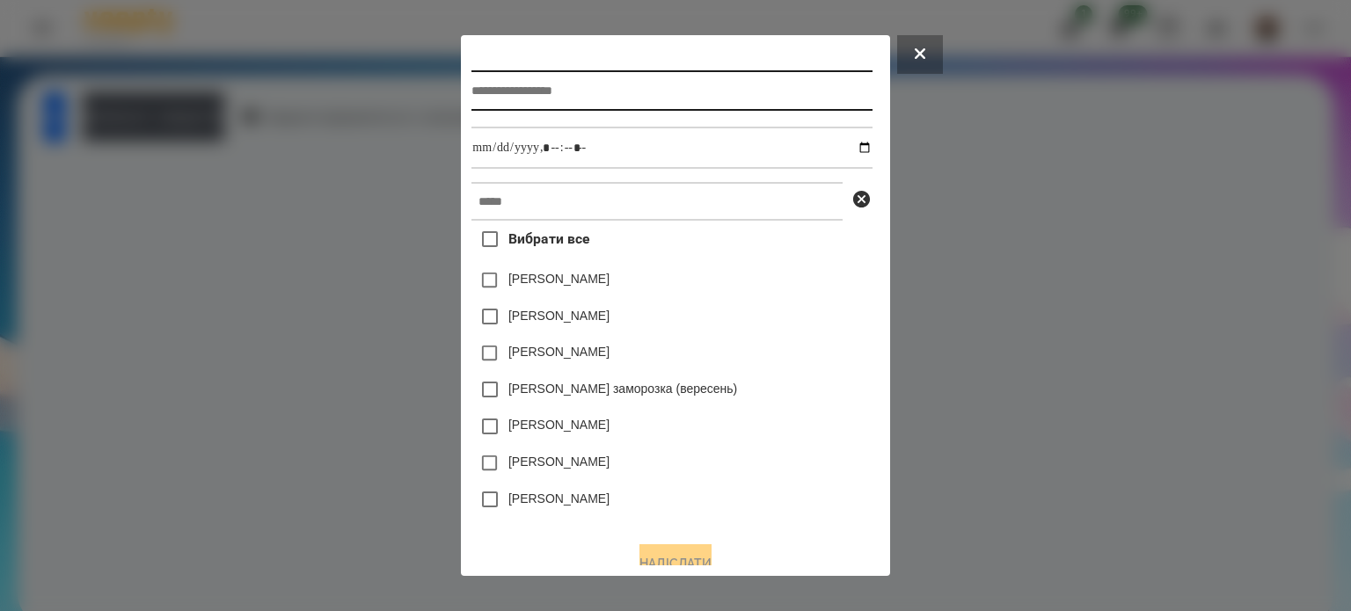
click at [554, 101] on input "text" at bounding box center [672, 90] width 400 height 40
type input "**********"
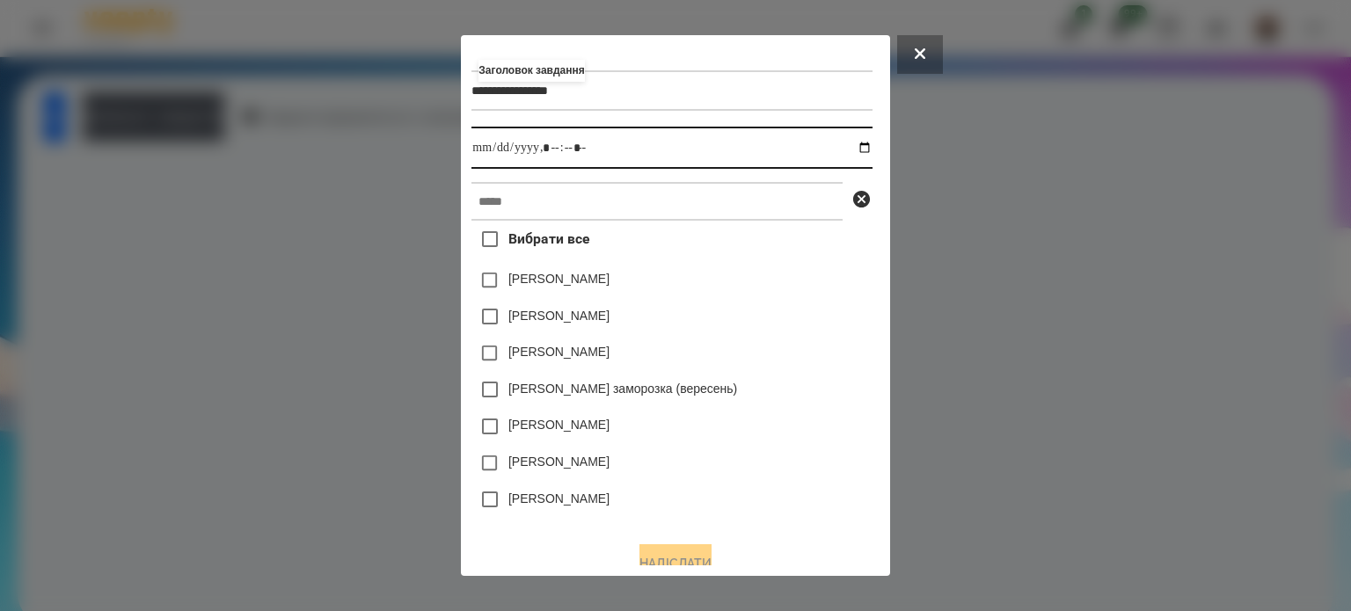
click at [549, 162] on input "datetime-local" at bounding box center [672, 148] width 400 height 42
click at [872, 143] on input "datetime-local" at bounding box center [672, 148] width 400 height 42
click at [872, 148] on input "datetime-local" at bounding box center [672, 148] width 400 height 42
type input "**********"
click at [843, 350] on div "[PERSON_NAME]" at bounding box center [672, 353] width 400 height 37
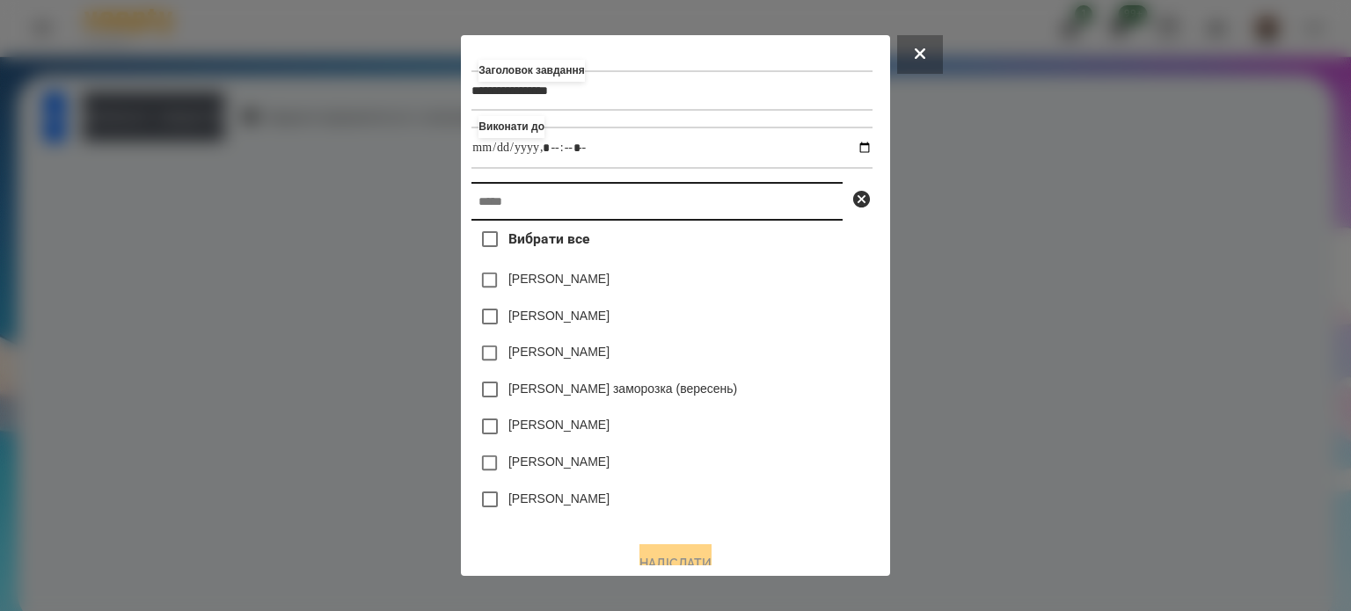
click at [544, 210] on input "text" at bounding box center [657, 201] width 371 height 39
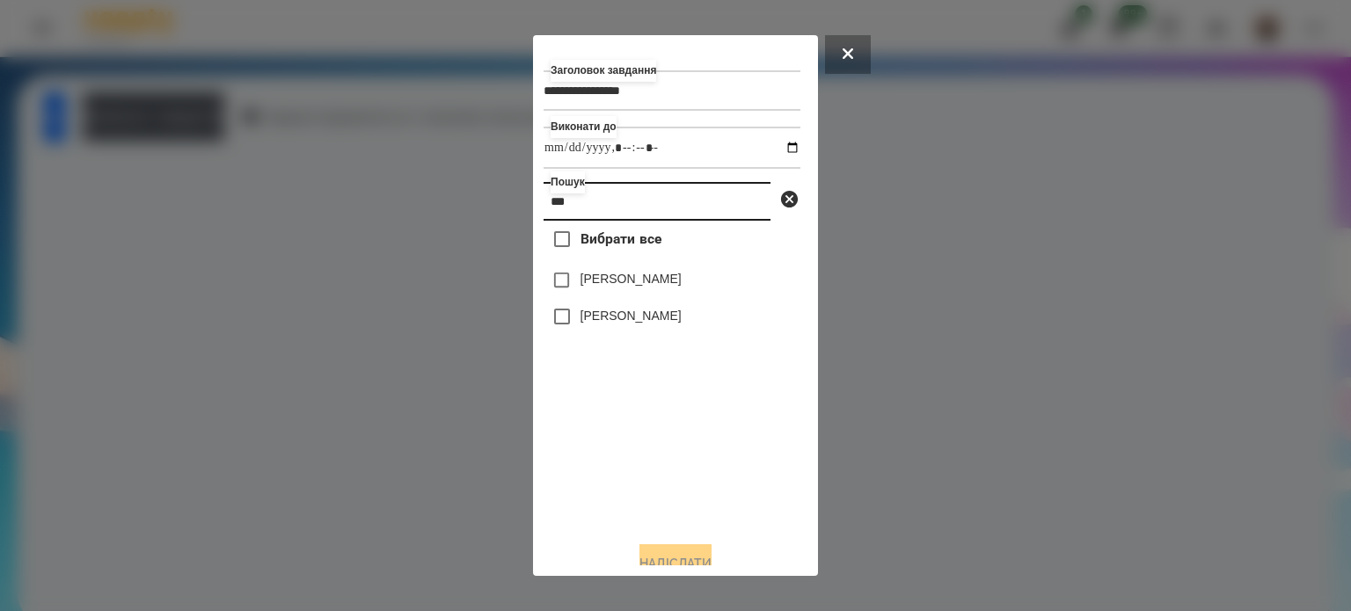
type input "***"
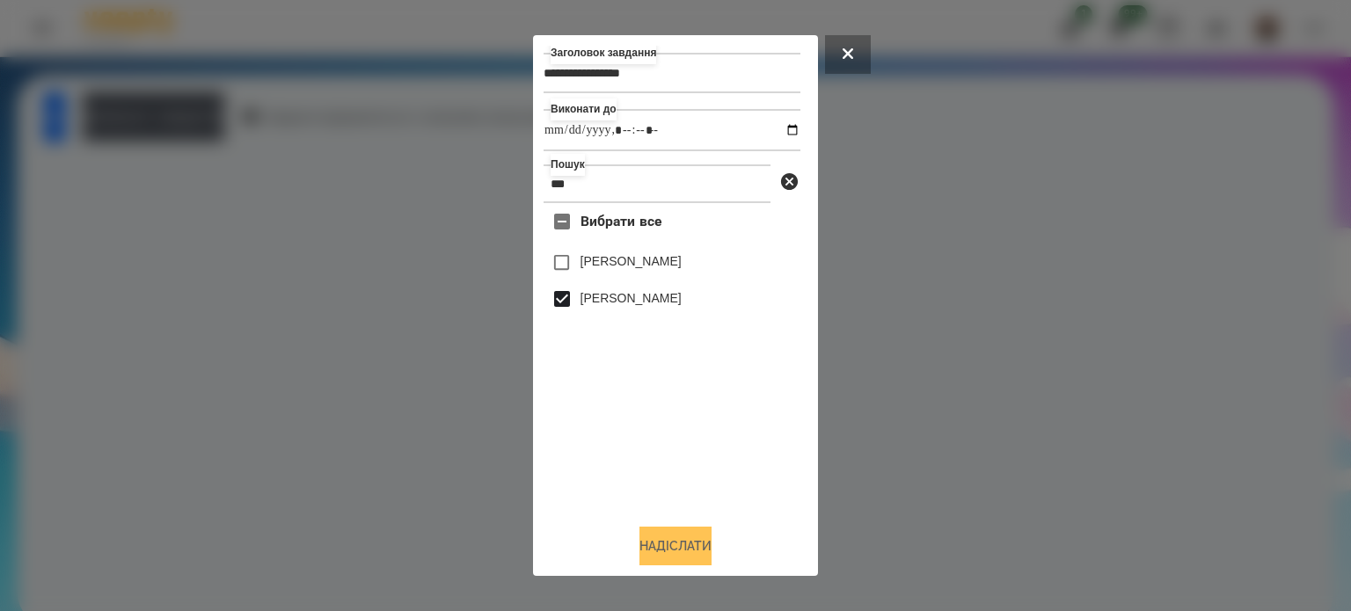
click at [700, 544] on button "Надіслати" at bounding box center [676, 546] width 72 height 39
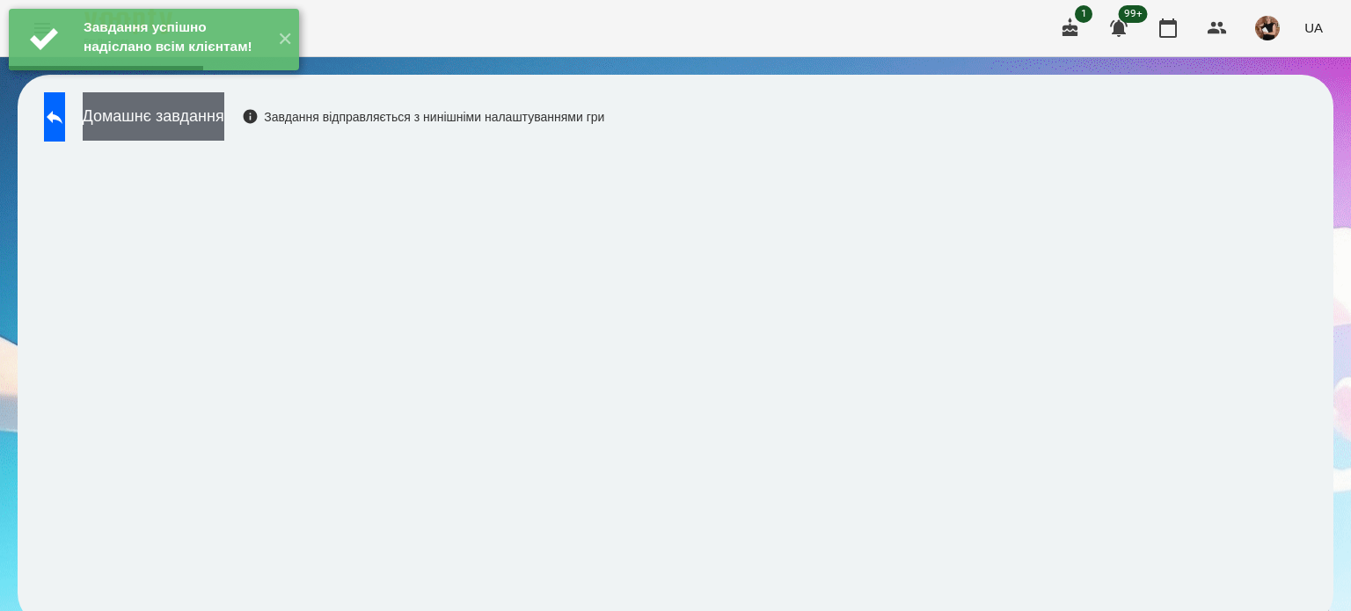
click at [224, 135] on button "Домашнє завдання" at bounding box center [154, 116] width 142 height 48
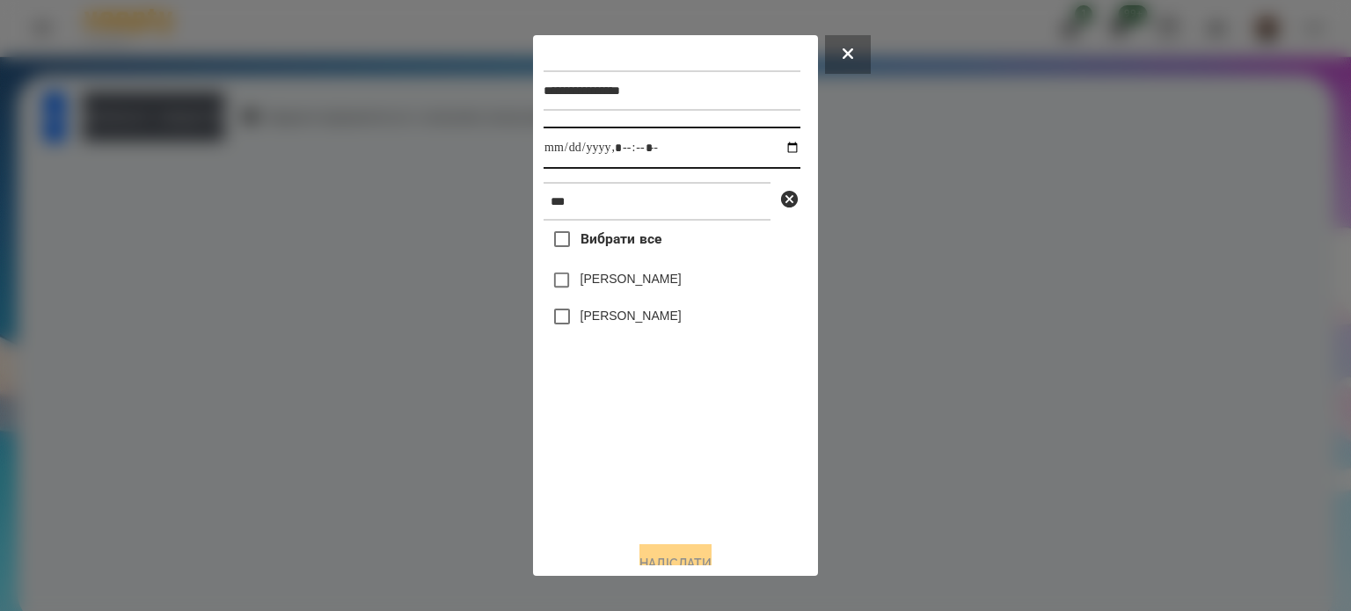
click at [795, 155] on input "datetime-local" at bounding box center [672, 148] width 257 height 42
click at [780, 148] on input "datetime-local" at bounding box center [672, 148] width 257 height 42
type input "**********"
drag, startPoint x: 701, startPoint y: 430, endPoint x: 612, endPoint y: 363, distance: 111.2
click at [701, 429] on div "Вибрати все [PERSON_NAME] [PERSON_NAME]" at bounding box center [672, 374] width 257 height 306
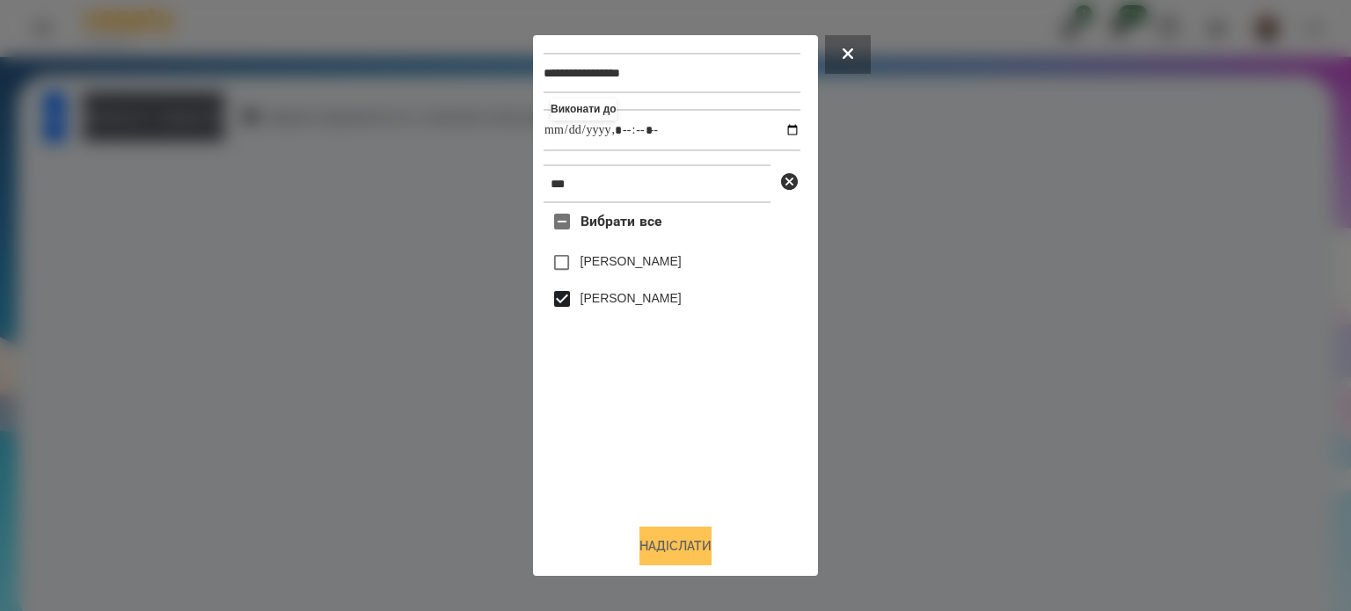
click at [676, 537] on button "Надіслати" at bounding box center [676, 546] width 72 height 39
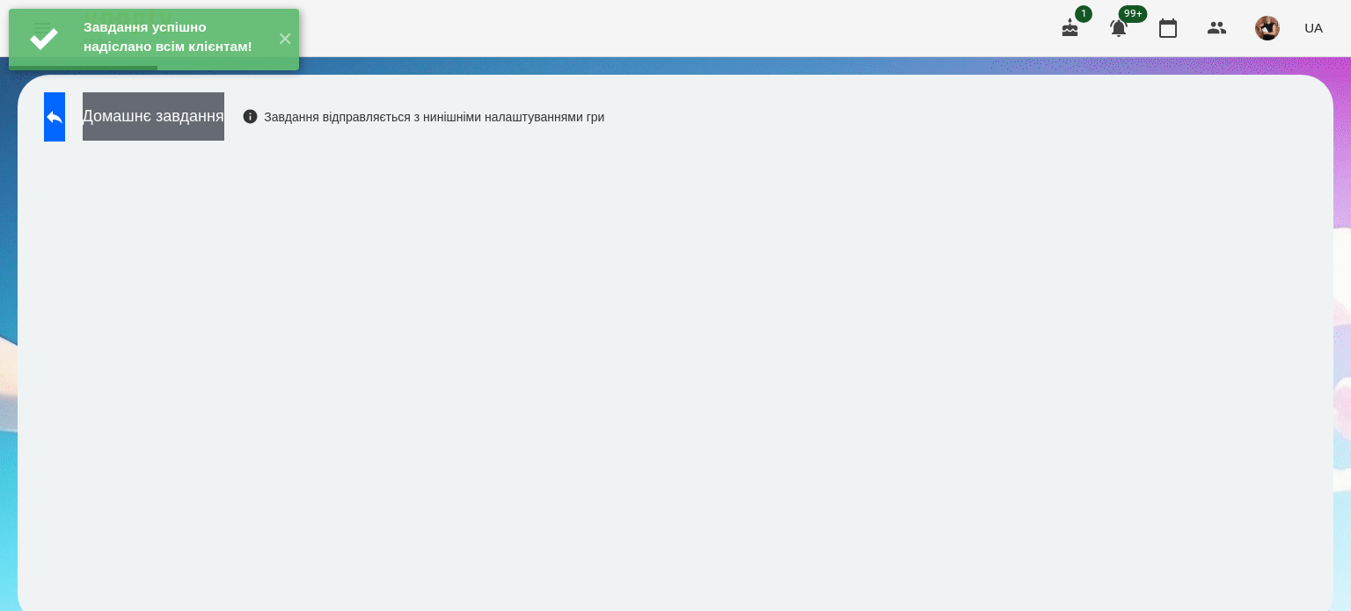
click at [224, 110] on button "Домашнє завдання" at bounding box center [154, 116] width 142 height 48
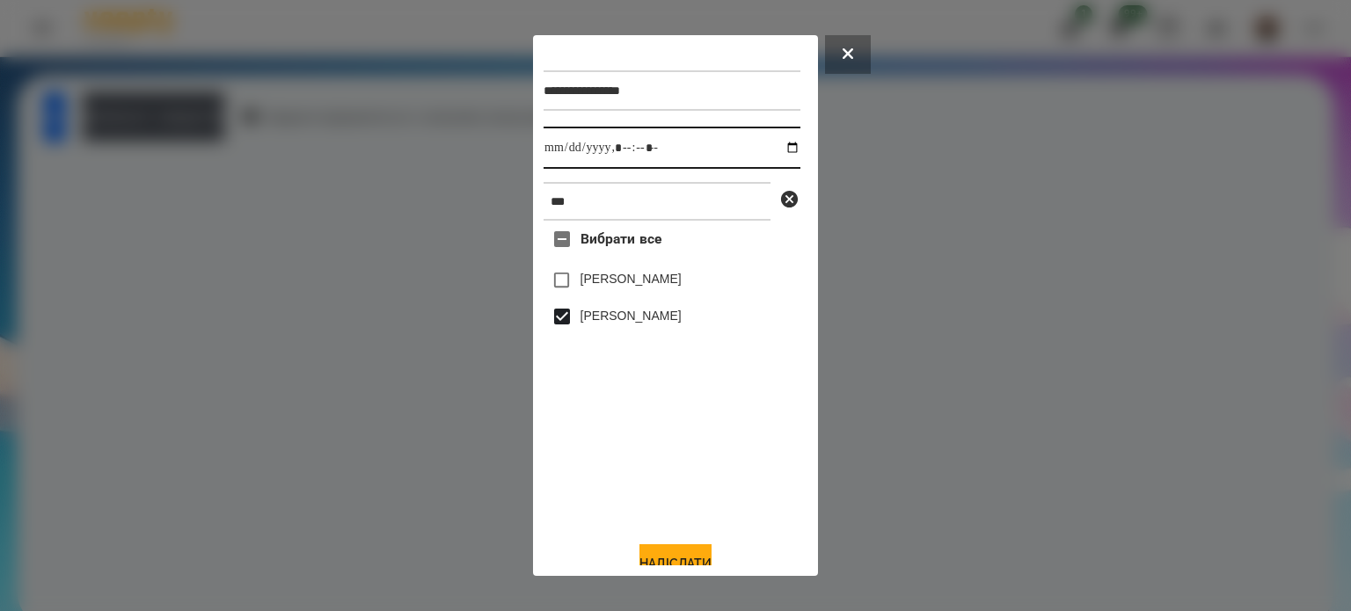
click at [774, 145] on input "datetime-local" at bounding box center [672, 148] width 257 height 42
type input "**********"
drag, startPoint x: 618, startPoint y: 479, endPoint x: 616, endPoint y: 470, distance: 9.2
click at [618, 479] on div "Вибрати все [PERSON_NAME] [PERSON_NAME]" at bounding box center [672, 374] width 257 height 306
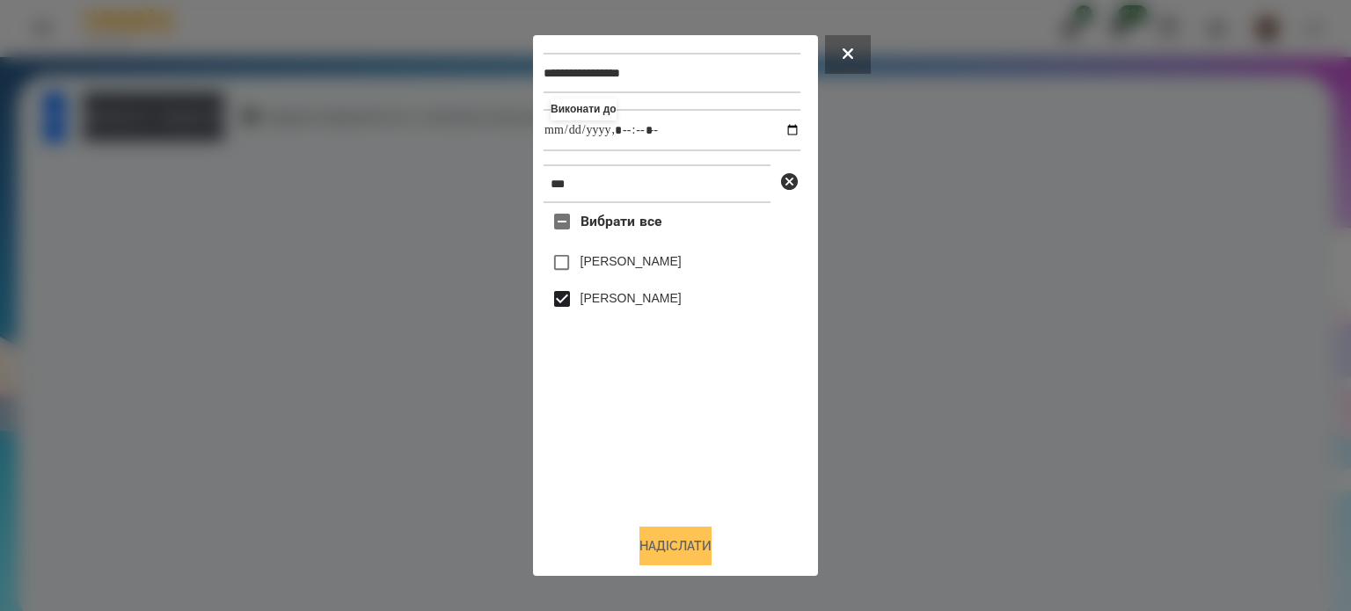
click at [684, 556] on button "Надіслати" at bounding box center [676, 546] width 72 height 39
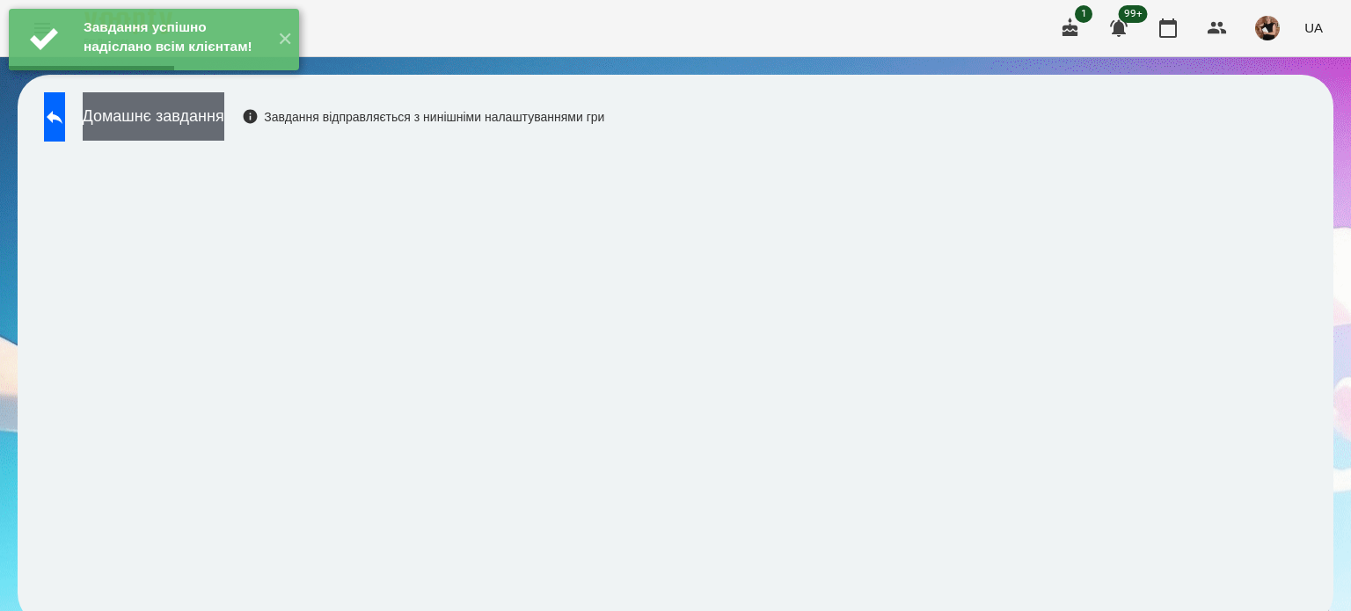
click at [224, 123] on button "Домашнє завдання" at bounding box center [154, 116] width 142 height 48
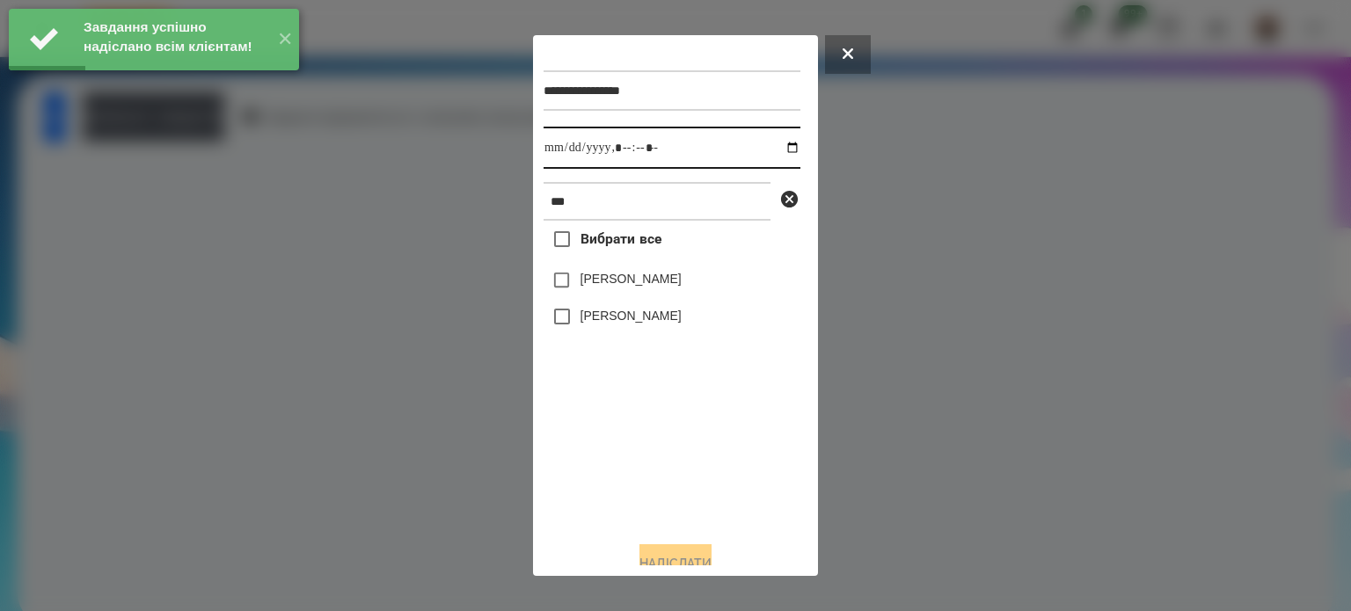
click at [777, 155] on input "datetime-local" at bounding box center [672, 148] width 257 height 42
type input "**********"
click at [631, 438] on div "Вибрати все [PERSON_NAME] [PERSON_NAME]" at bounding box center [672, 374] width 257 height 306
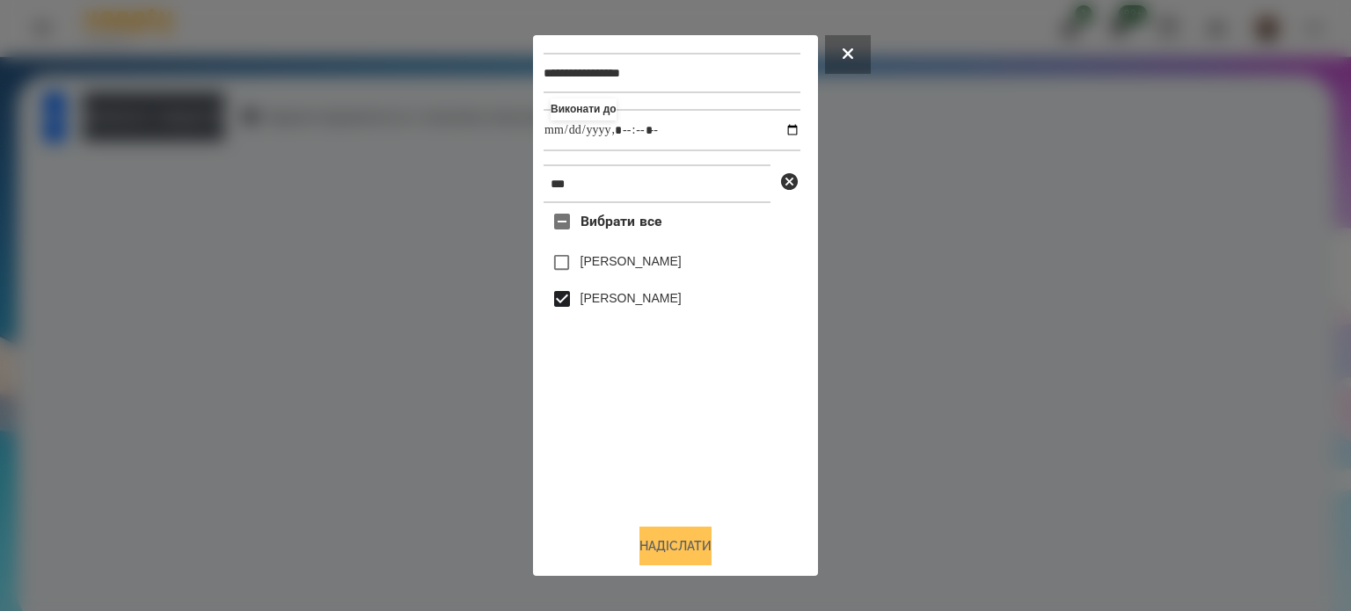
click at [679, 539] on button "Надіслати" at bounding box center [676, 546] width 72 height 39
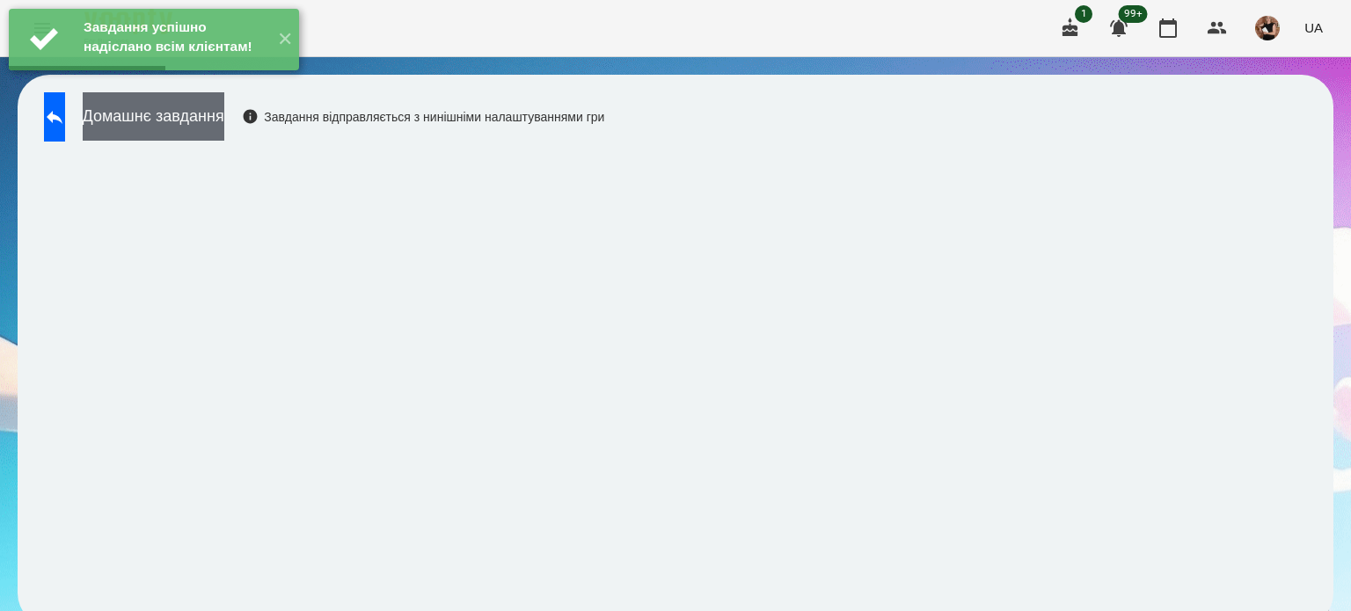
click at [178, 107] on button "Домашнє завдання" at bounding box center [154, 116] width 142 height 48
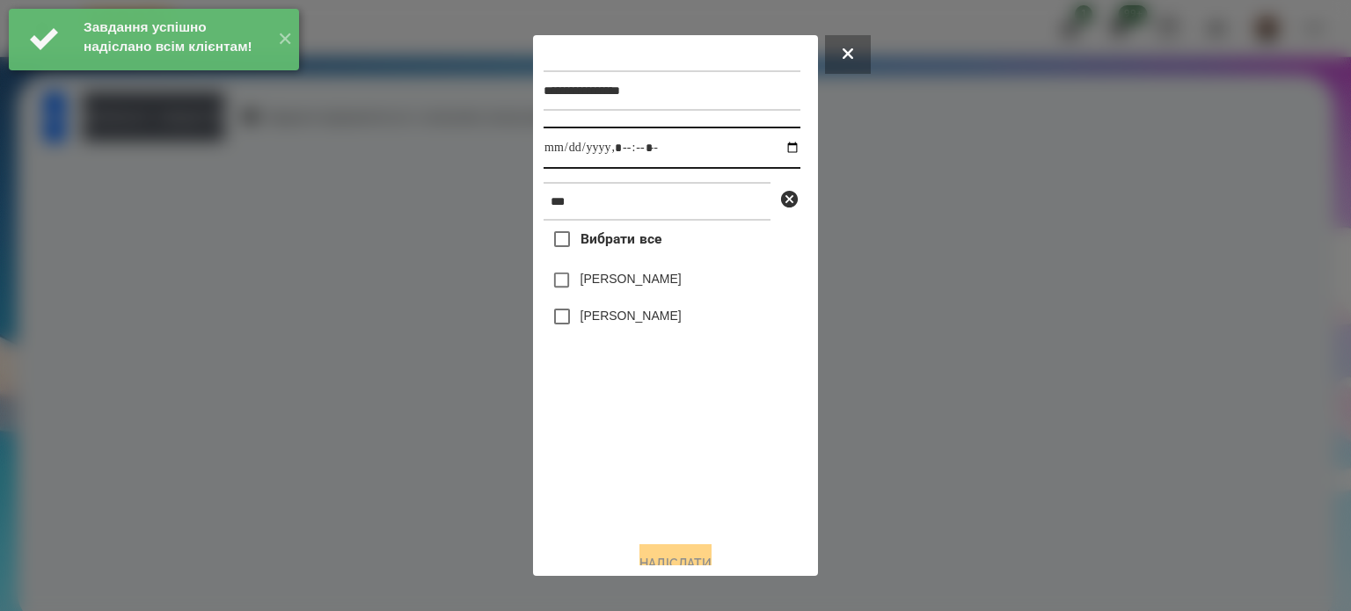
click at [778, 151] on input "datetime-local" at bounding box center [672, 148] width 257 height 42
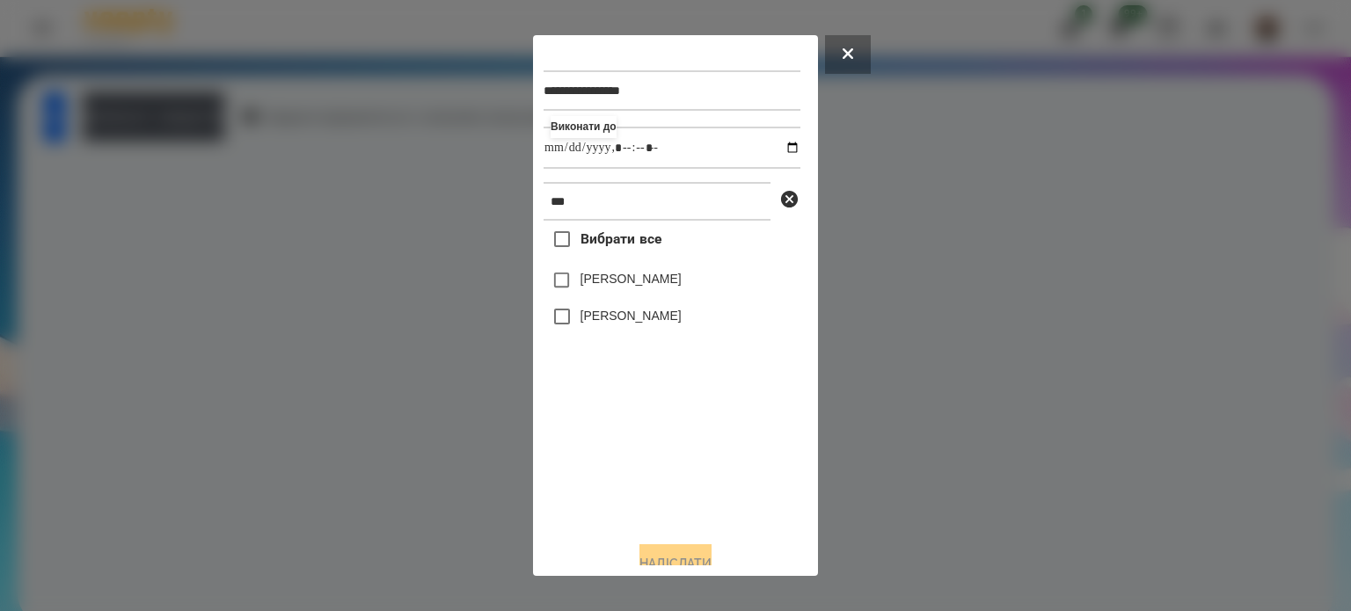
type input "**********"
click at [596, 449] on div "Вибрати все [PERSON_NAME] [PERSON_NAME]" at bounding box center [672, 374] width 257 height 306
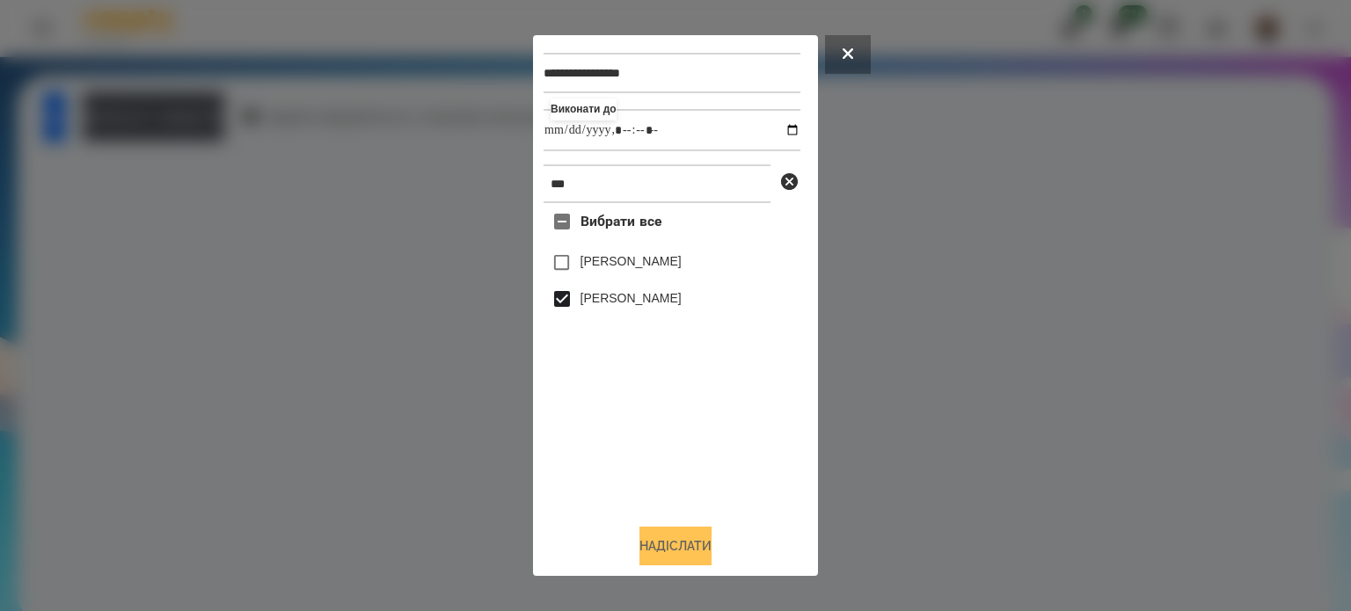
click at [685, 543] on button "Надіслати" at bounding box center [676, 546] width 72 height 39
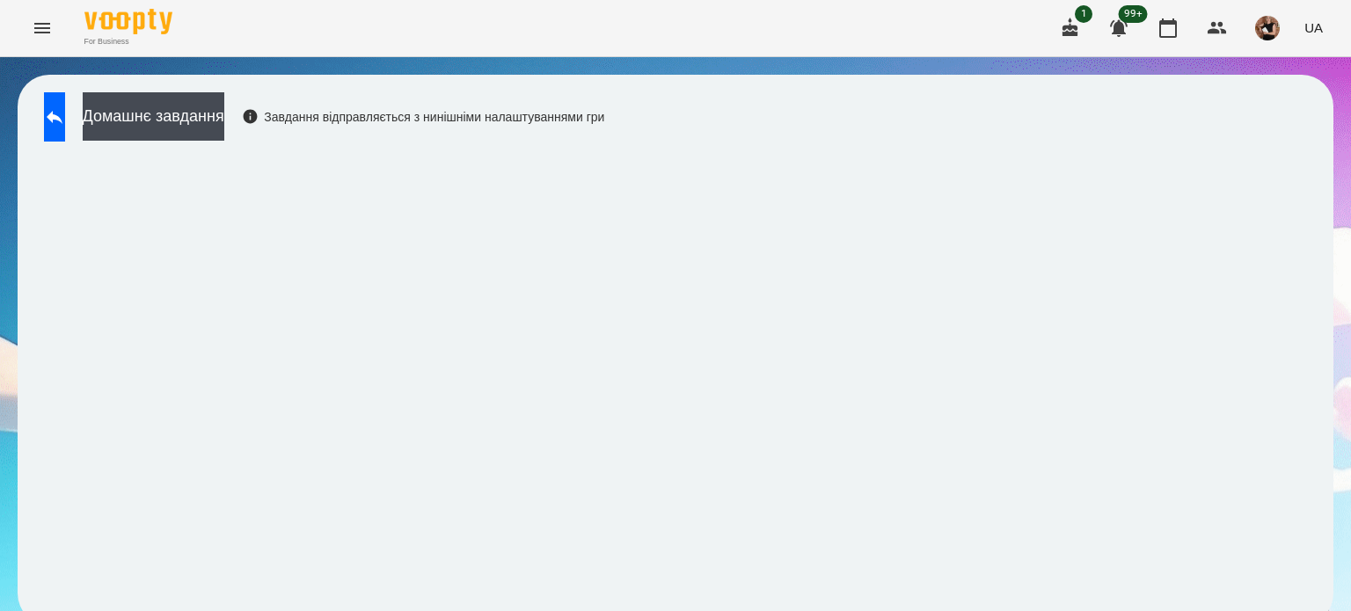
click at [40, 115] on div "Домашнє завдання Завдання відправляється з нинішніми налаштуваннями гри" at bounding box center [319, 121] width 569 height 58
click at [53, 112] on button at bounding box center [54, 116] width 21 height 49
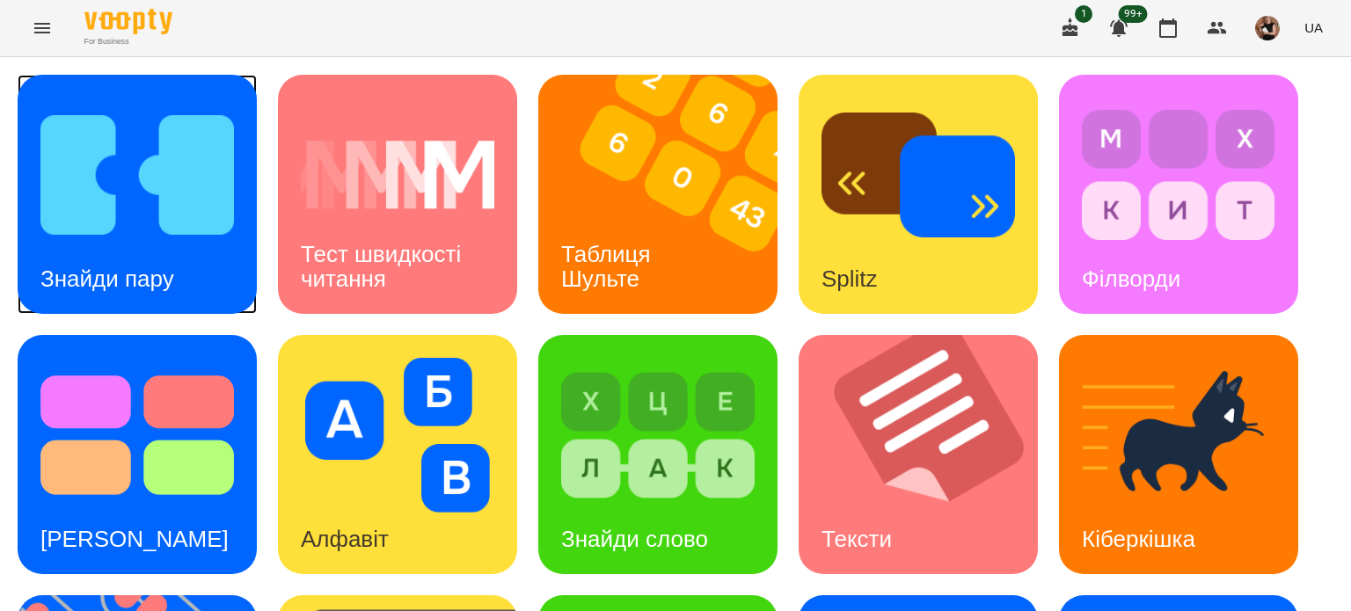
click at [162, 230] on img at bounding box center [137, 175] width 194 height 155
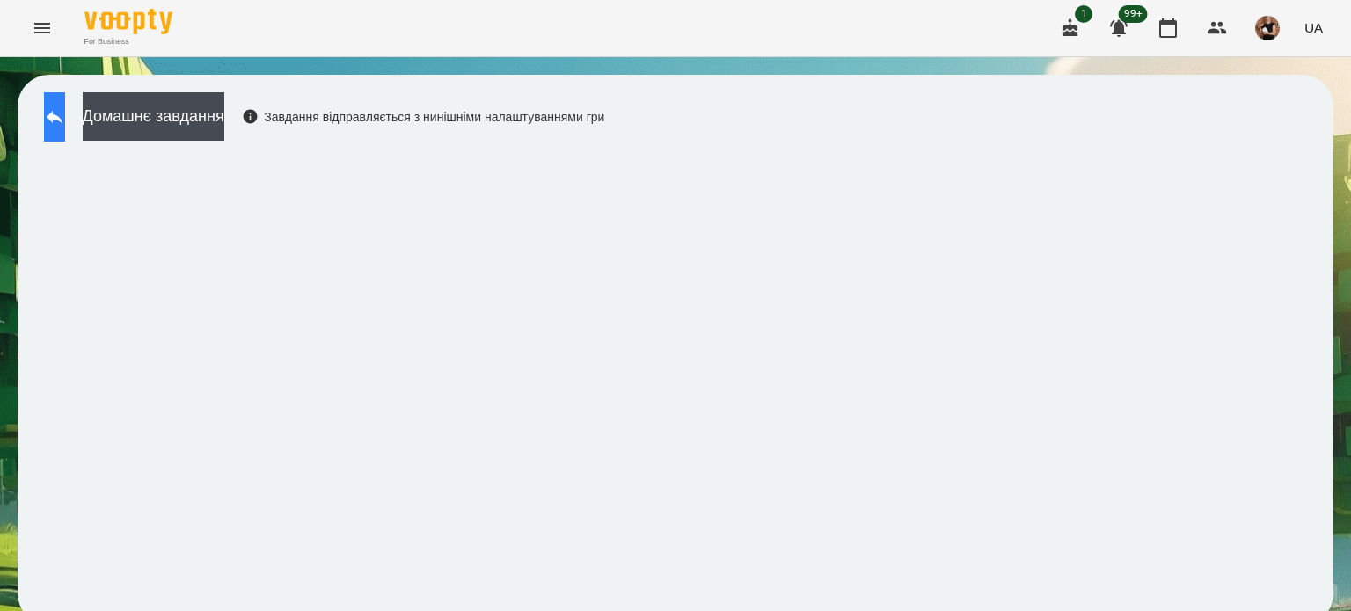
click at [65, 135] on button at bounding box center [54, 116] width 21 height 49
